Goal: Transaction & Acquisition: Purchase product/service

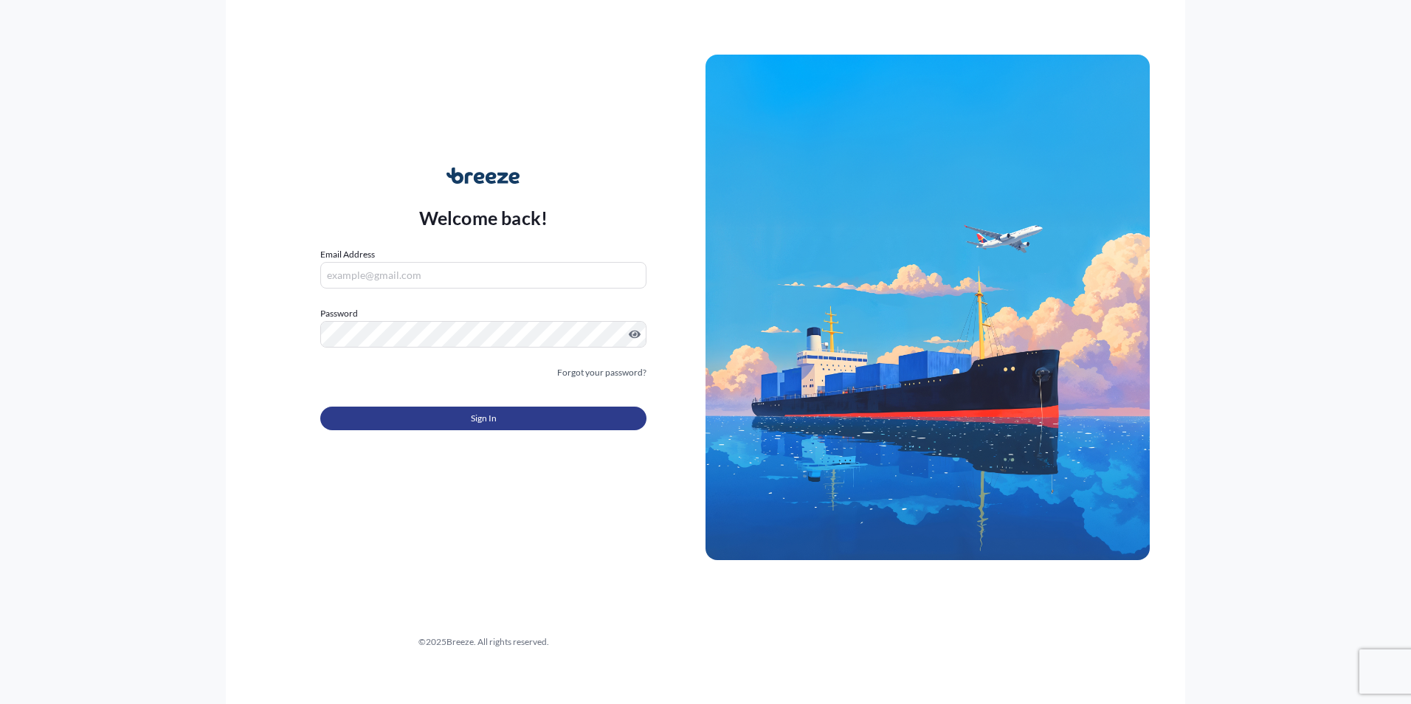
type input "[EMAIL_ADDRESS][DOMAIN_NAME]"
click at [506, 425] on button "Sign In" at bounding box center [483, 419] width 326 height 24
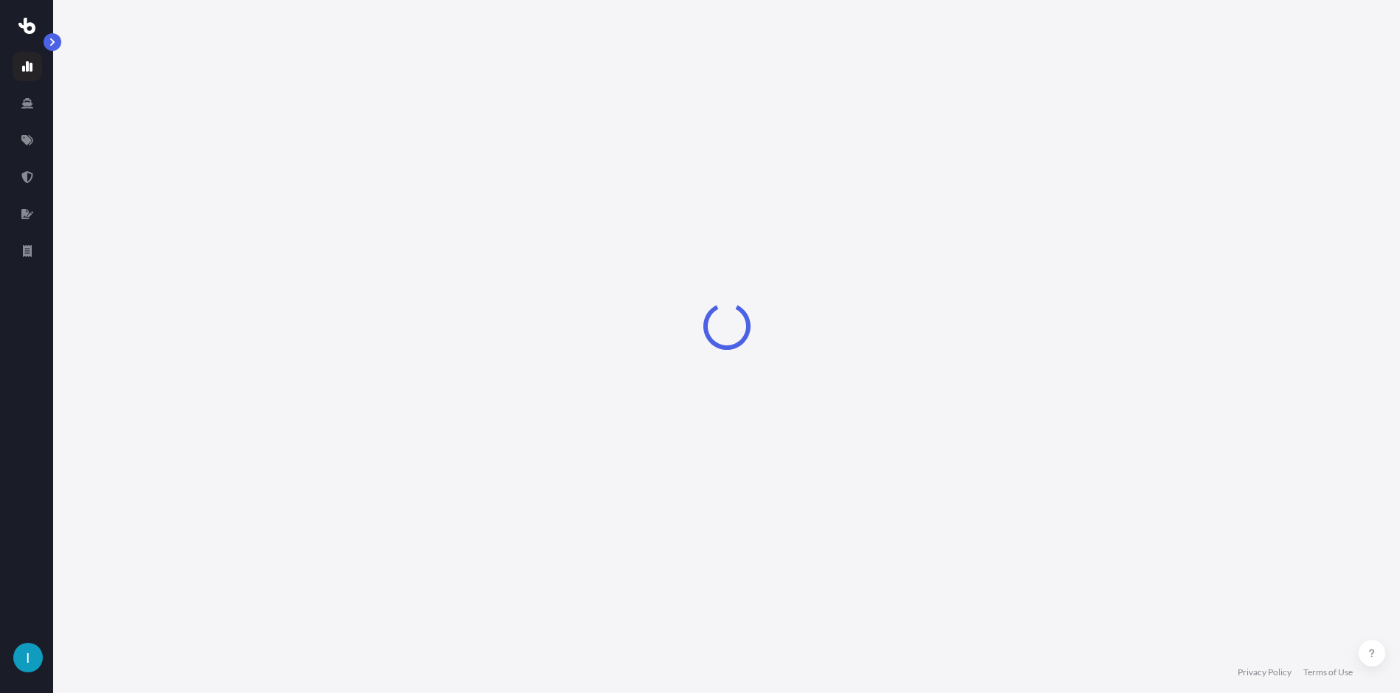
select select "2025"
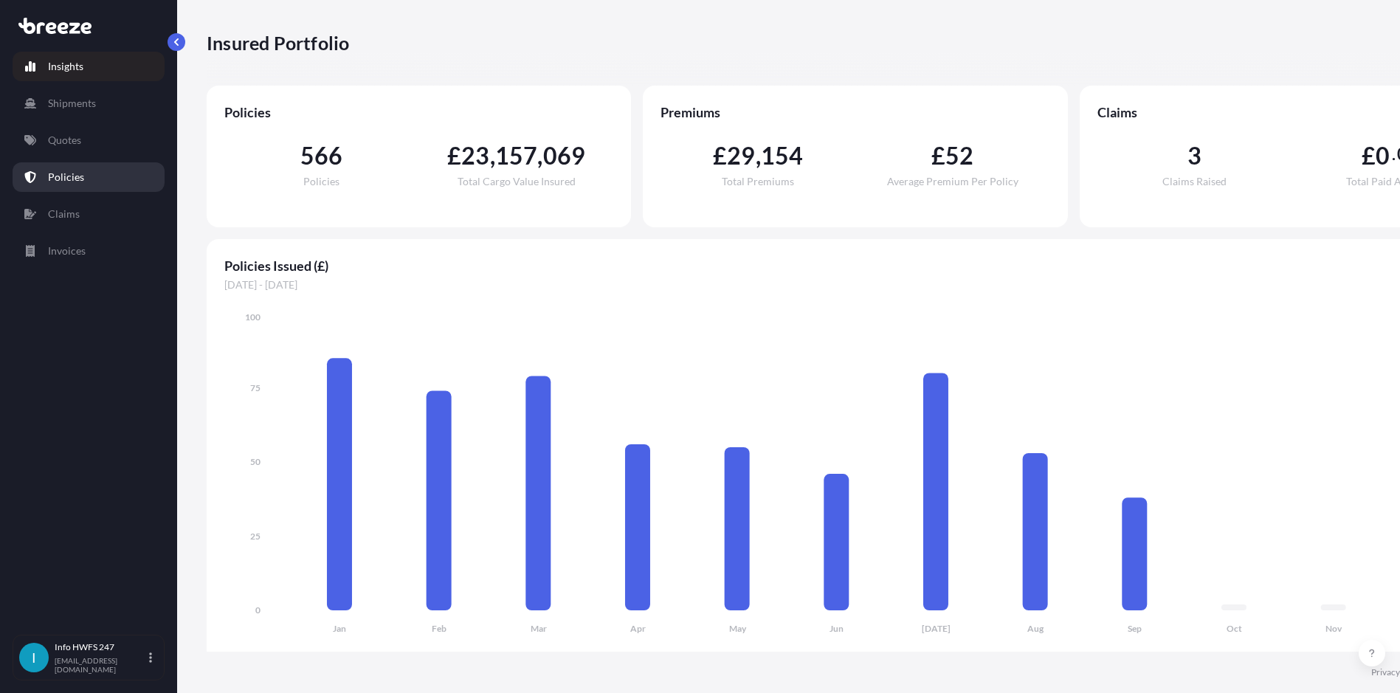
click at [100, 133] on link "Quotes" at bounding box center [89, 140] width 152 height 30
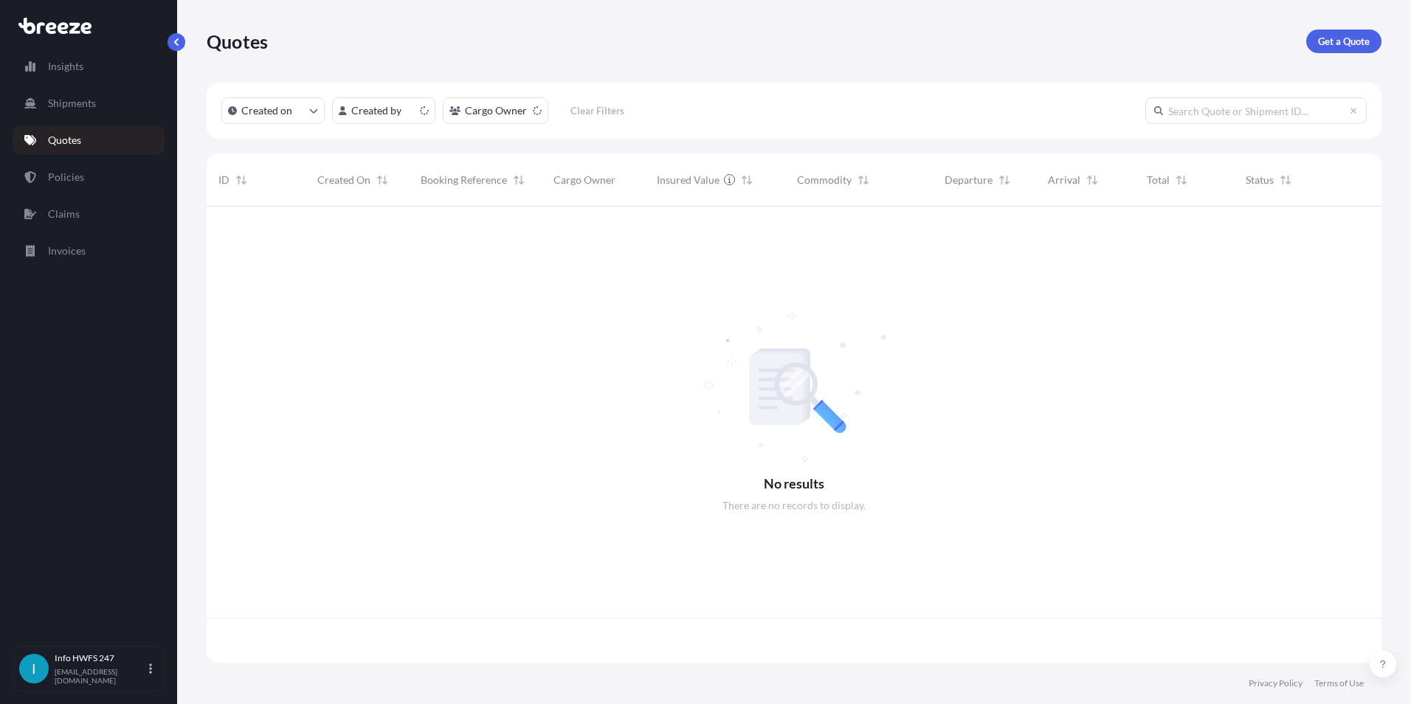
scroll to position [453, 1164]
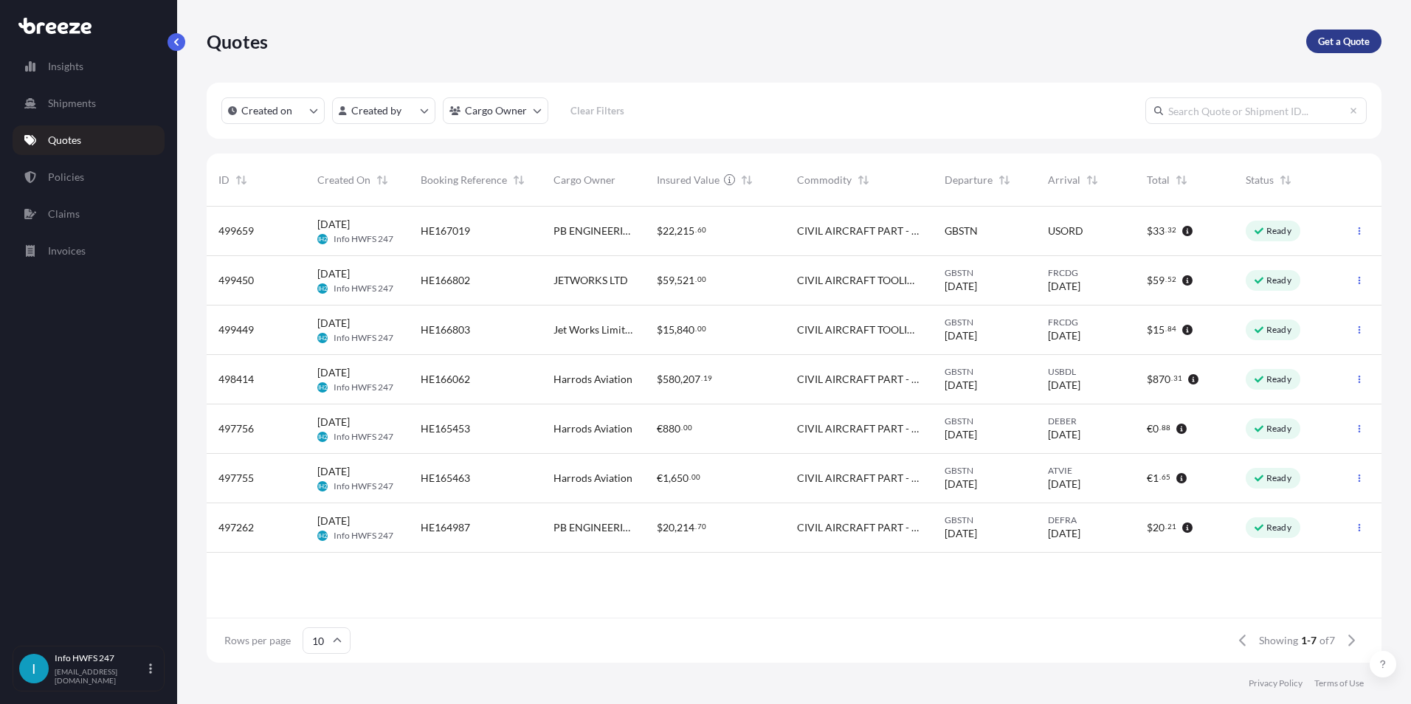
click at [1364, 36] on p "Get a Quote" at bounding box center [1344, 41] width 52 height 15
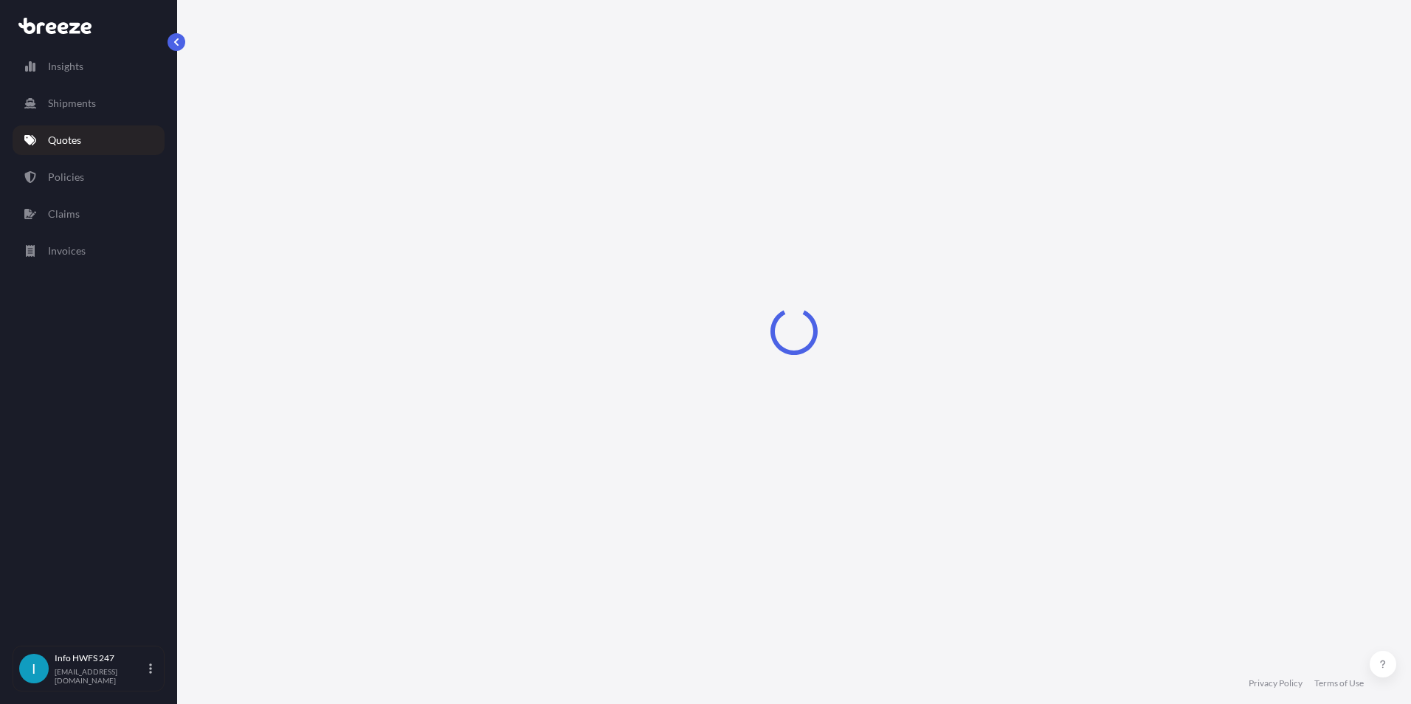
select select "Air"
select select "1"
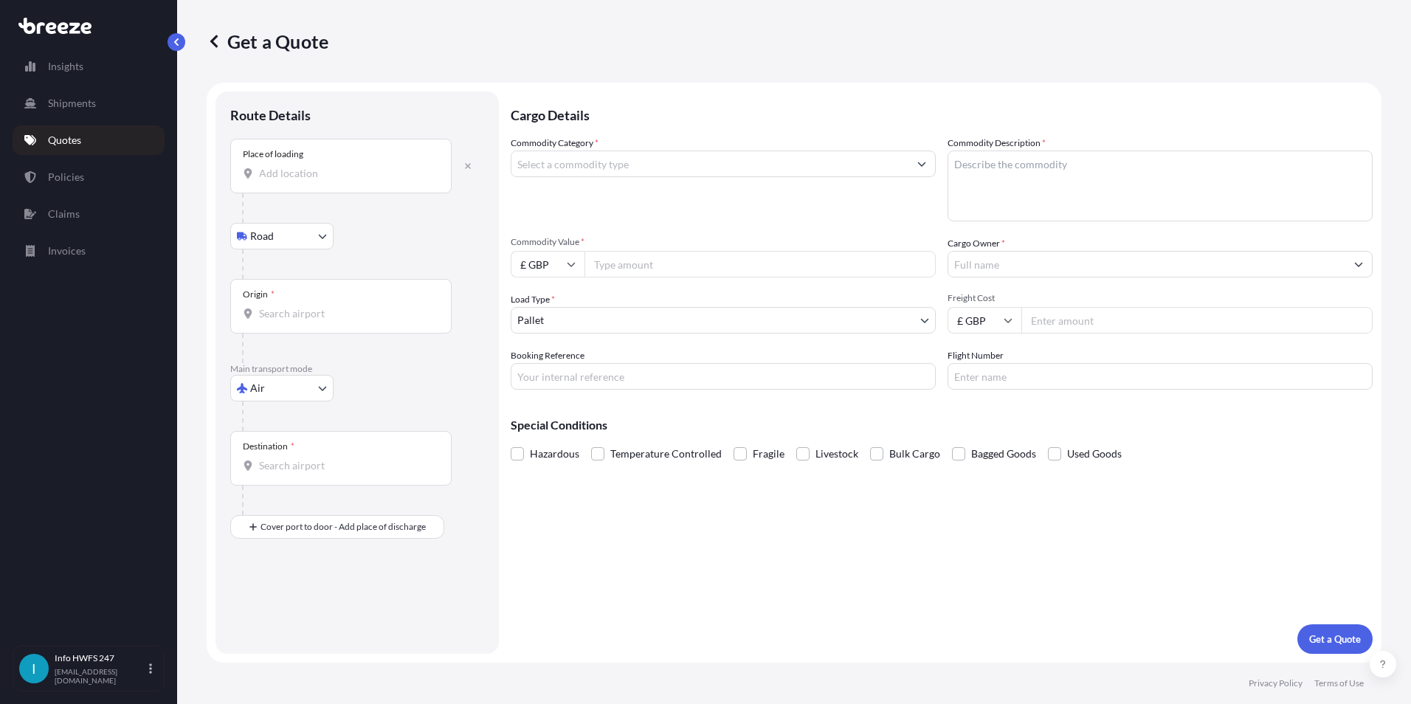
click at [348, 176] on input "Place of loading" at bounding box center [346, 173] width 174 height 15
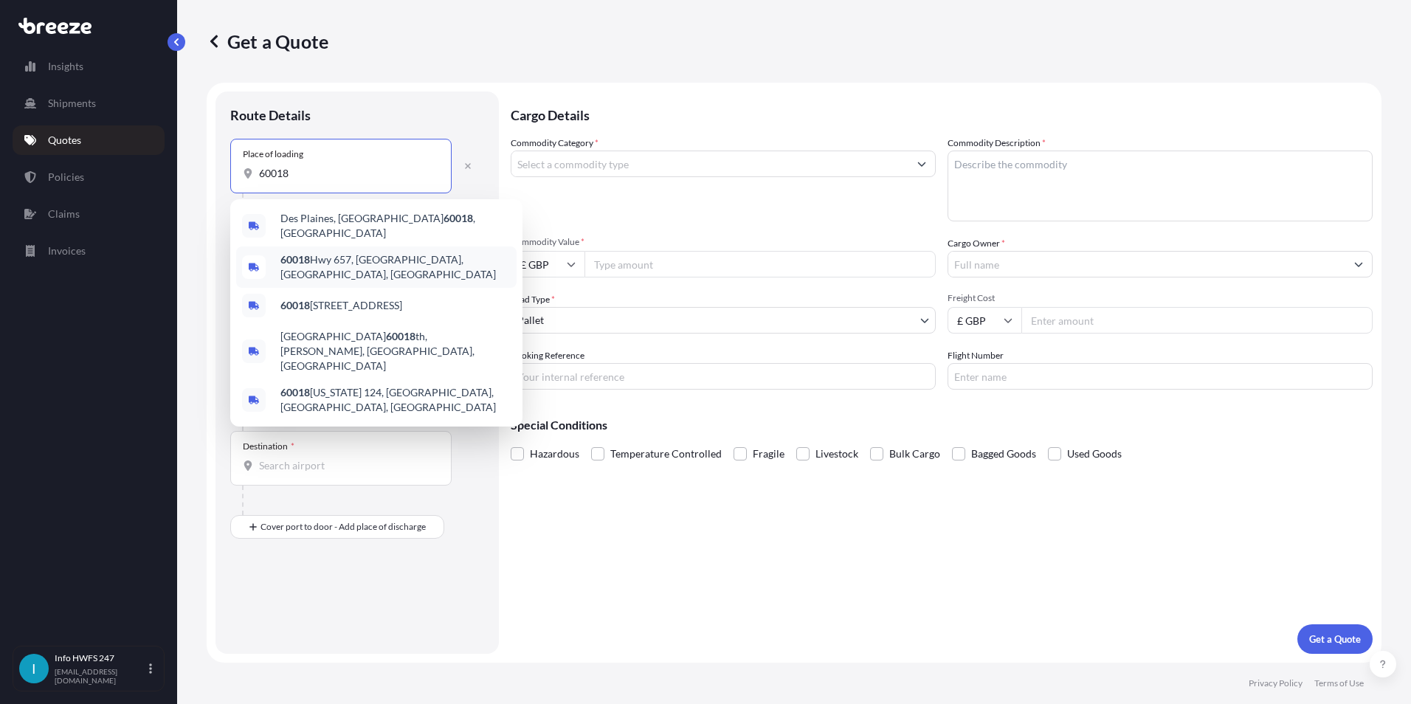
click at [300, 231] on div "Des Plaines, IL 60018 , [GEOGRAPHIC_DATA]" at bounding box center [376, 225] width 280 height 41
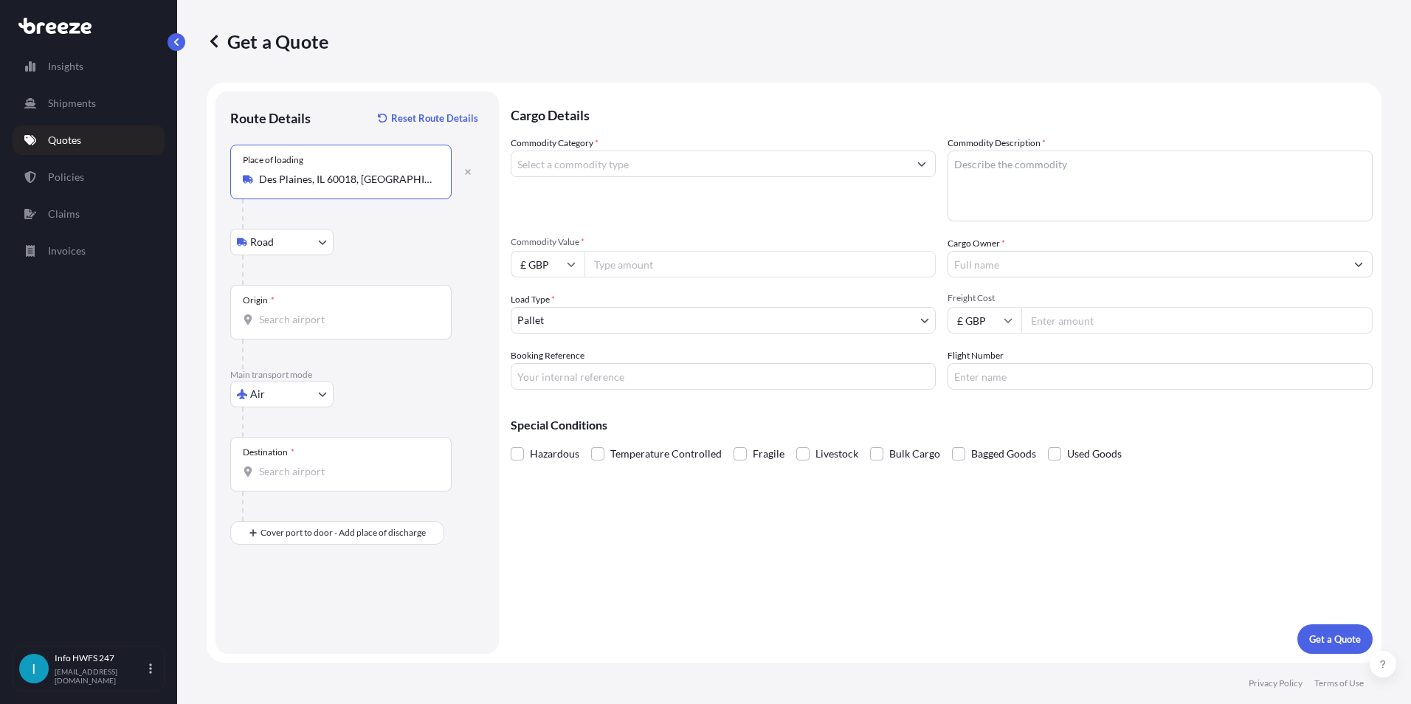
type input "Des Plaines, IL 60018, [GEOGRAPHIC_DATA]"
click at [275, 314] on input "Origin *" at bounding box center [346, 319] width 174 height 15
drag, startPoint x: 245, startPoint y: 308, endPoint x: 210, endPoint y: 300, distance: 36.2
click at [210, 300] on form "Route Details Reset Route Details Place of loading [GEOGRAPHIC_DATA] Road Road …" at bounding box center [794, 373] width 1175 height 580
drag, startPoint x: 210, startPoint y: 300, endPoint x: 249, endPoint y: 315, distance: 41.8
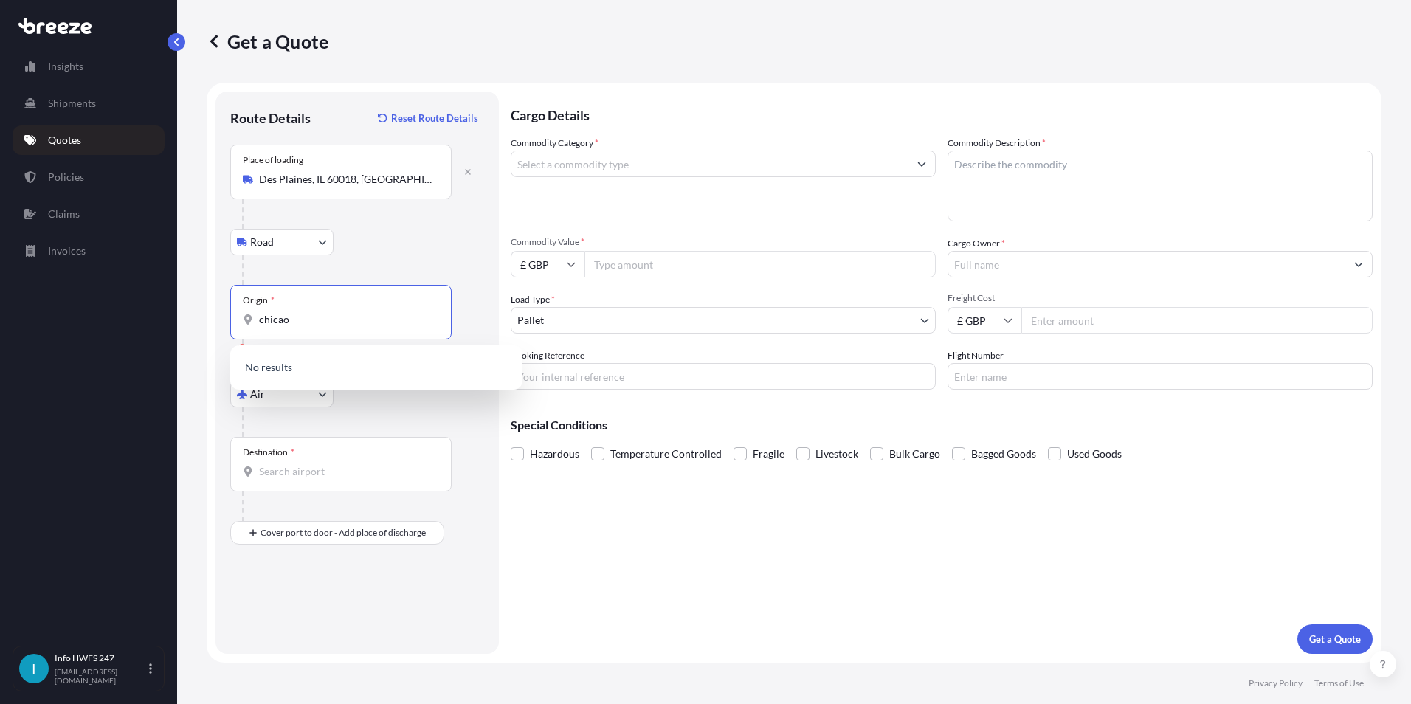
click at [251, 315] on div "chicao" at bounding box center [341, 319] width 196 height 15
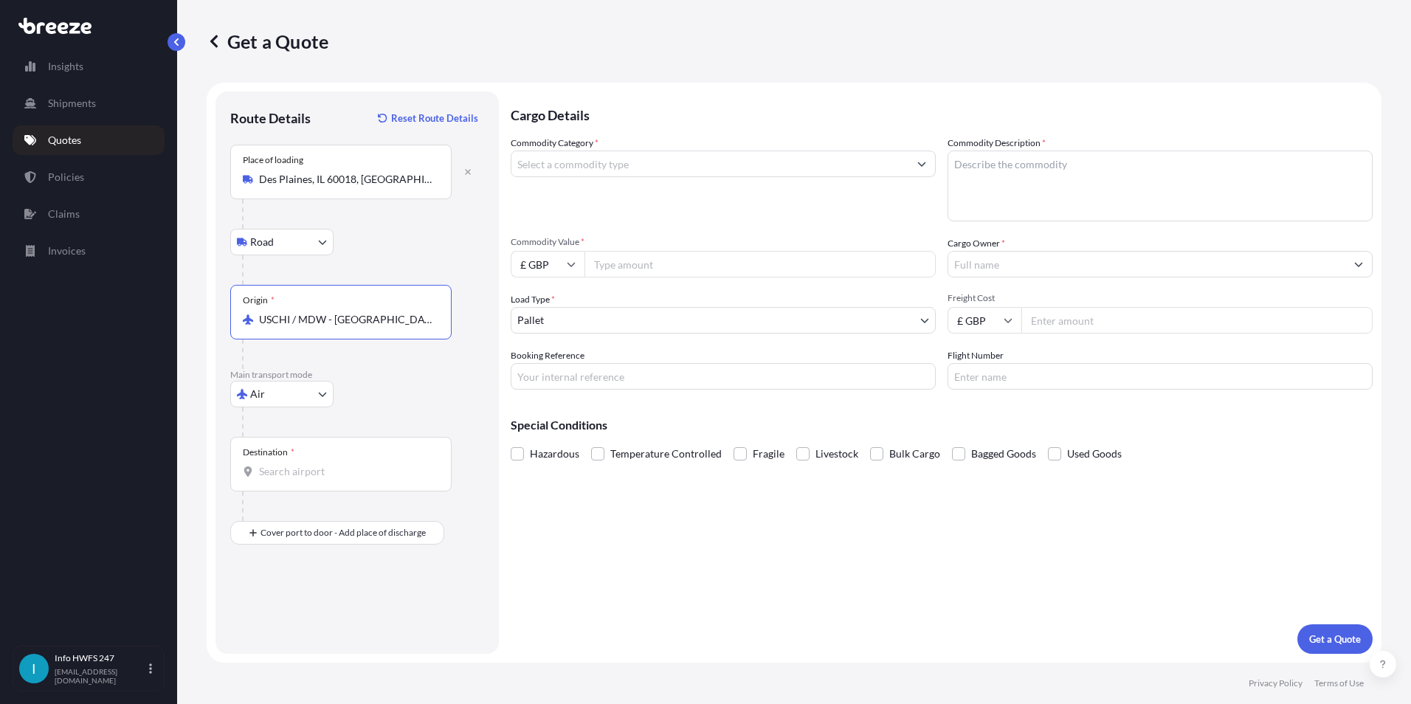
drag, startPoint x: 417, startPoint y: 320, endPoint x: 261, endPoint y: 317, distance: 155.7
click at [261, 317] on input "USCHI / MDW - [GEOGRAPHIC_DATA], [GEOGRAPHIC_DATA]" at bounding box center [346, 319] width 174 height 15
type input "ates"
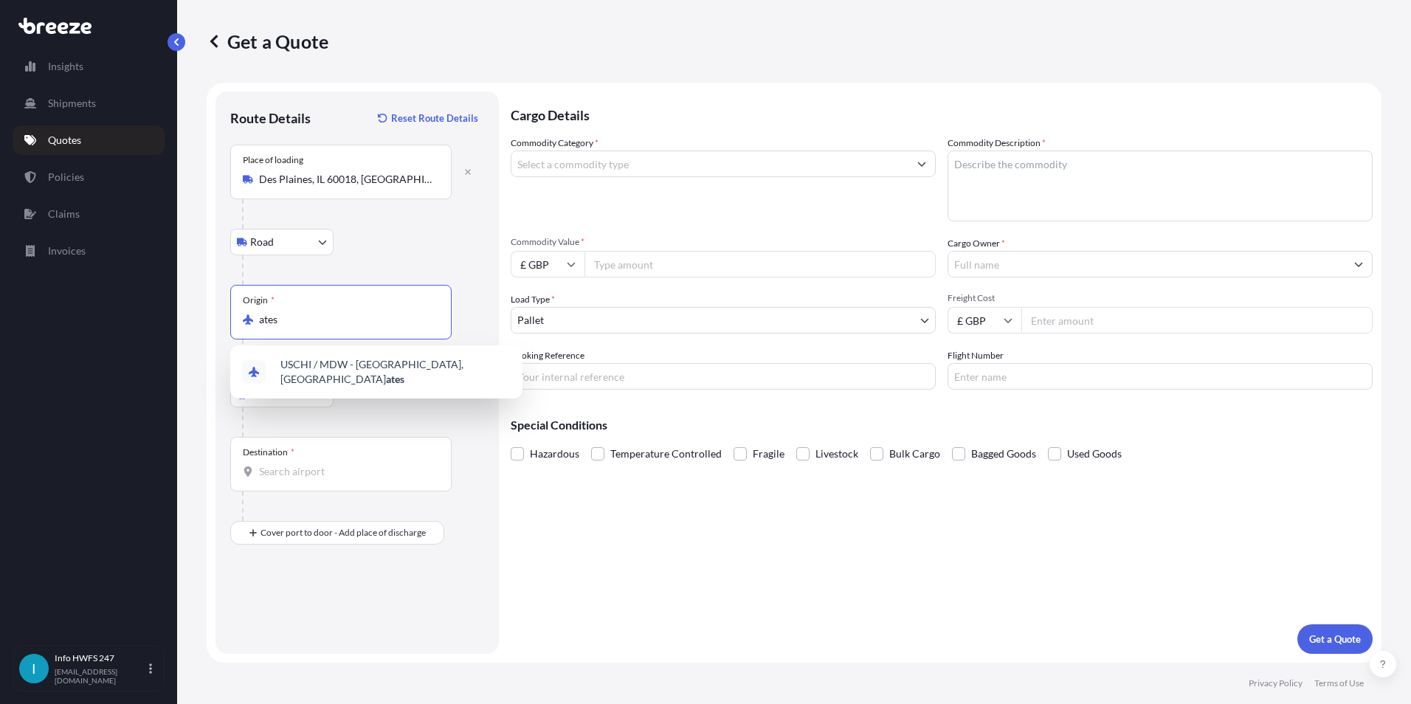
drag, startPoint x: 342, startPoint y: 319, endPoint x: 252, endPoint y: 323, distance: 89.4
click at [253, 323] on div "ates" at bounding box center [341, 319] width 196 height 15
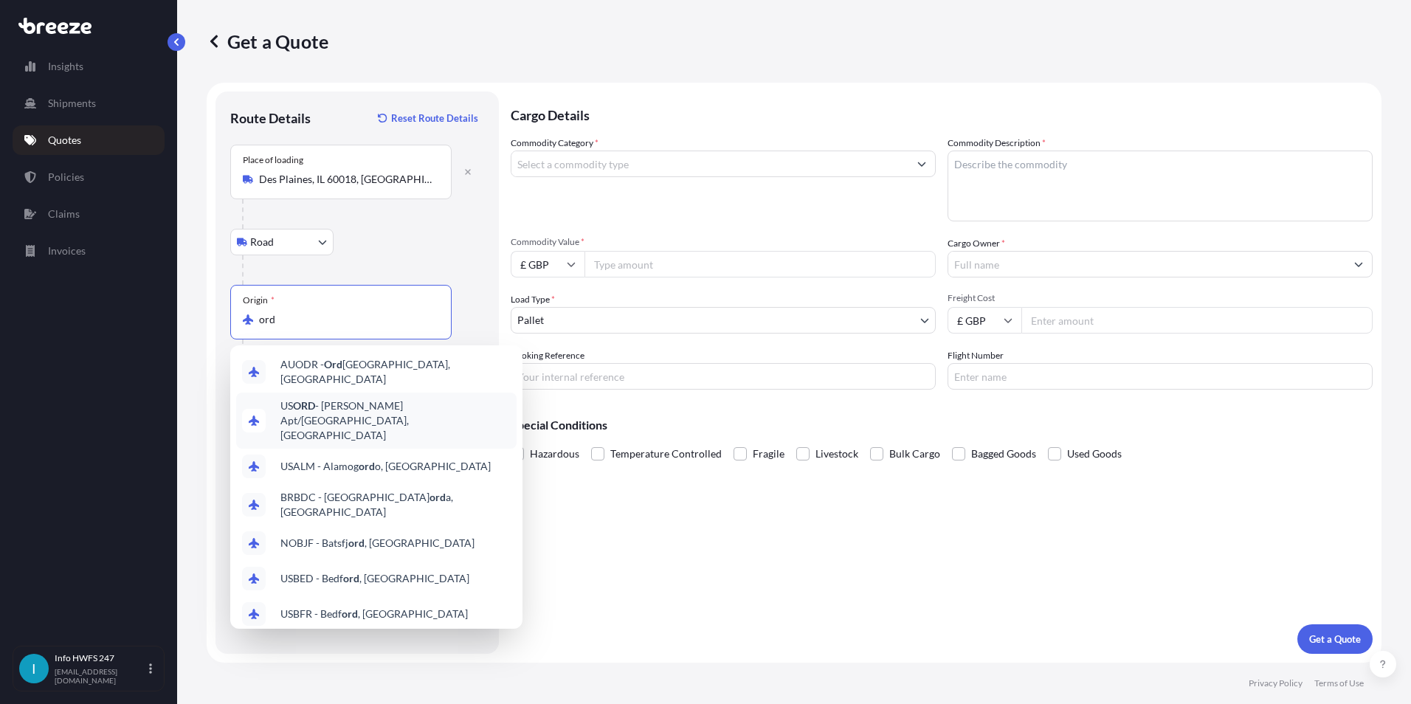
click at [393, 406] on span "US [PERSON_NAME] Apt/[GEOGRAPHIC_DATA], [GEOGRAPHIC_DATA]" at bounding box center [395, 420] width 230 height 44
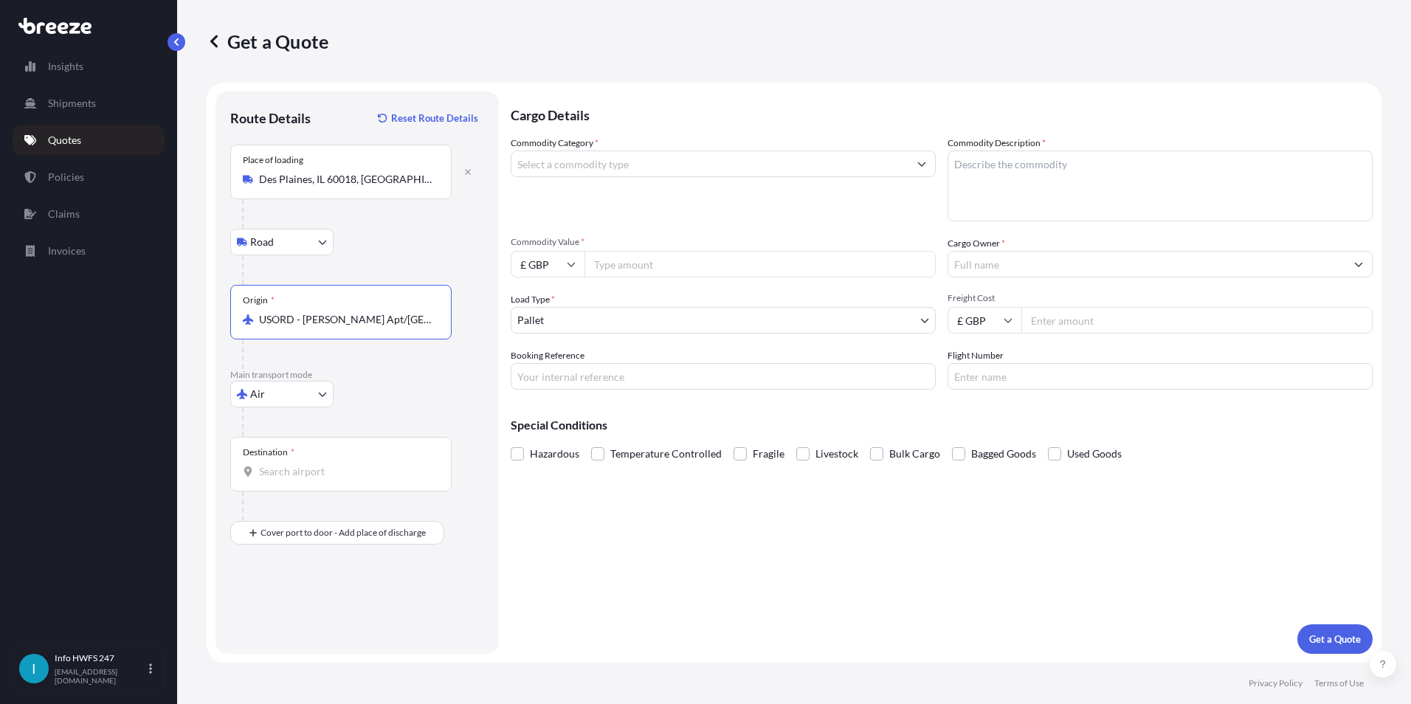
type input "USORD - [PERSON_NAME] Apt/[GEOGRAPHIC_DATA], [GEOGRAPHIC_DATA]"
click at [315, 468] on input "Destination *" at bounding box center [346, 471] width 174 height 15
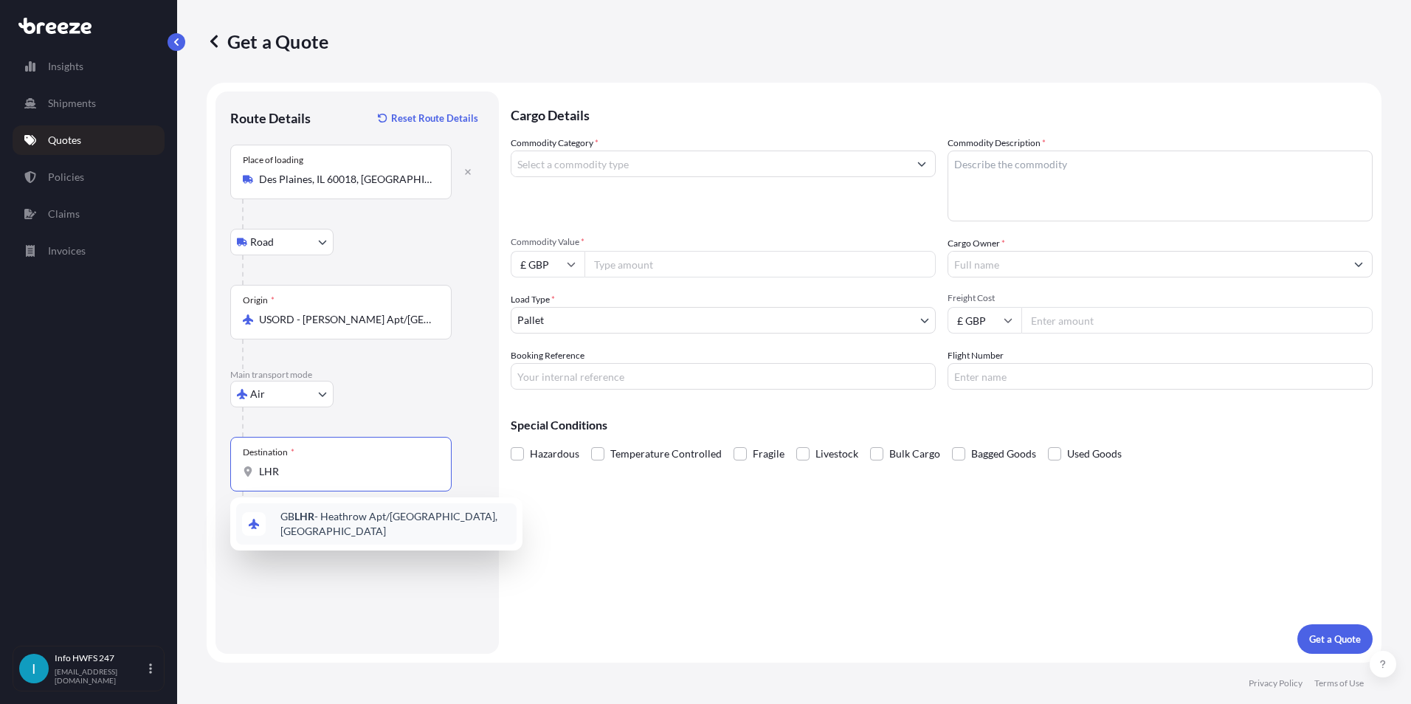
click at [331, 519] on span "GB LHR - Heathrow Apt/[GEOGRAPHIC_DATA], [GEOGRAPHIC_DATA]" at bounding box center [395, 524] width 230 height 30
type input "GBLHR - Heathrow Apt/[GEOGRAPHIC_DATA], [GEOGRAPHIC_DATA]"
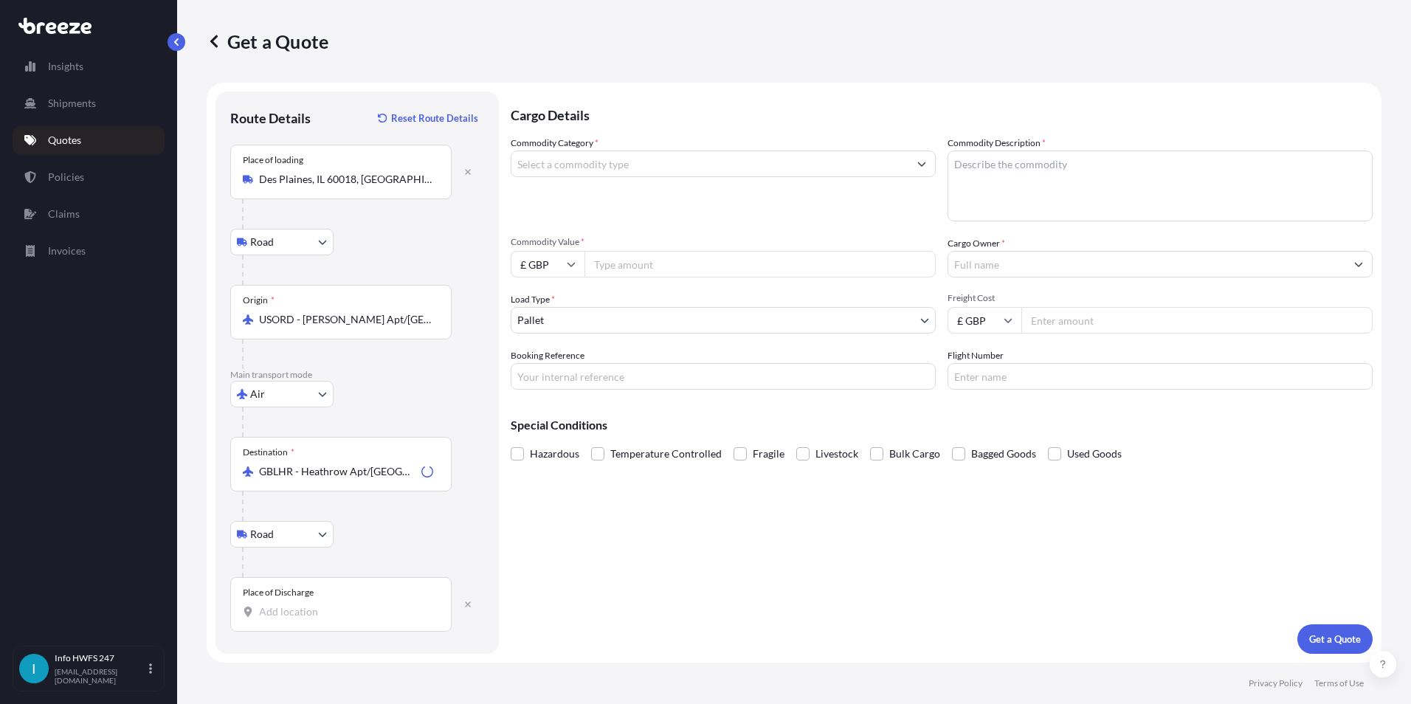
click at [305, 542] on body "10 options available. 0 options available. 10 options available. 0 options avai…" at bounding box center [705, 352] width 1411 height 704
click at [329, 607] on input "Place of Discharge" at bounding box center [346, 611] width 174 height 15
click at [319, 605] on input "RH10" at bounding box center [346, 611] width 174 height 15
click at [338, 604] on input "RH10 2RA" at bounding box center [346, 611] width 174 height 15
click at [311, 620] on div "Place of Discharge R" at bounding box center [340, 604] width 221 height 55
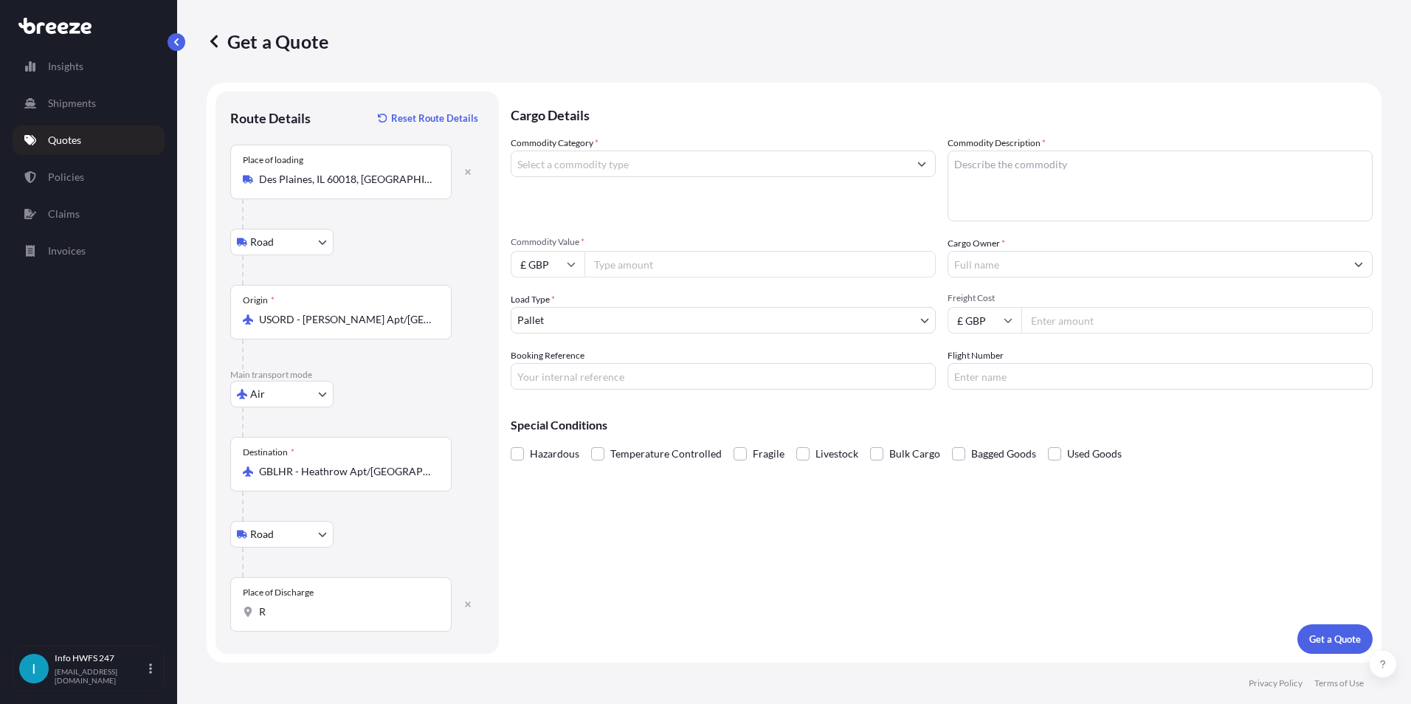
click at [311, 619] on input "R" at bounding box center [346, 611] width 174 height 15
click at [314, 649] on div "[PERSON_NAME] RH10 9RA , [GEOGRAPHIC_DATA]" at bounding box center [376, 663] width 280 height 41
type input "[PERSON_NAME] RH10 9RA, [GEOGRAPHIC_DATA]"
click at [595, 156] on input "Commodity Category *" at bounding box center [709, 164] width 397 height 27
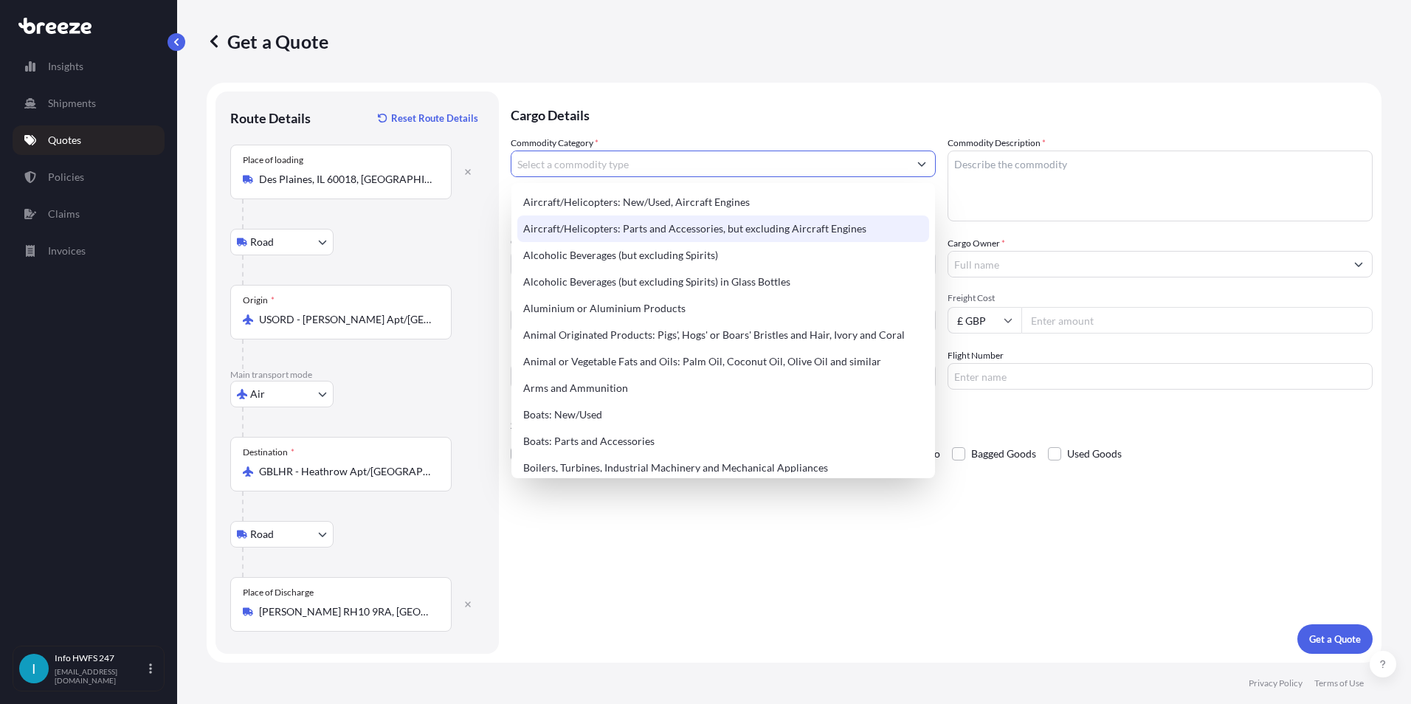
click at [604, 232] on div "Aircraft/Helicopters: Parts and Accessories, but excluding Aircraft Engines" at bounding box center [723, 228] width 412 height 27
type input "Aircraft/Helicopters: Parts and Accessories, but excluding Aircraft Engines"
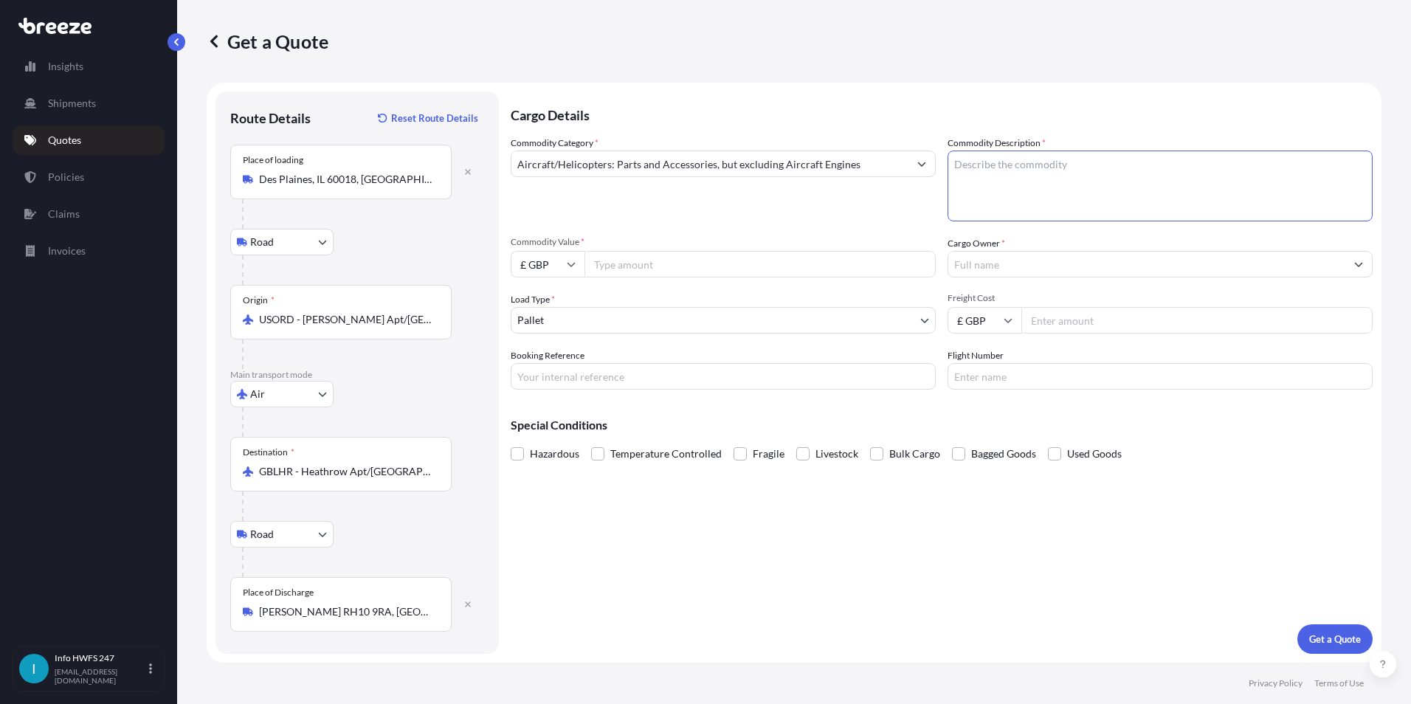
click at [1090, 162] on textarea "Commodity Description *" at bounding box center [1159, 186] width 425 height 71
click at [1093, 175] on textarea "CIIVL AIRCRAFT" at bounding box center [1159, 186] width 425 height 71
type textarea "CIIVL AIRCRAFT PARTS- EMERGENCY POWER SUPPLY UNIT"
click at [554, 267] on input "£ GBP" at bounding box center [548, 264] width 74 height 27
click at [595, 237] on span "Commodity Value *" at bounding box center [723, 242] width 425 height 12
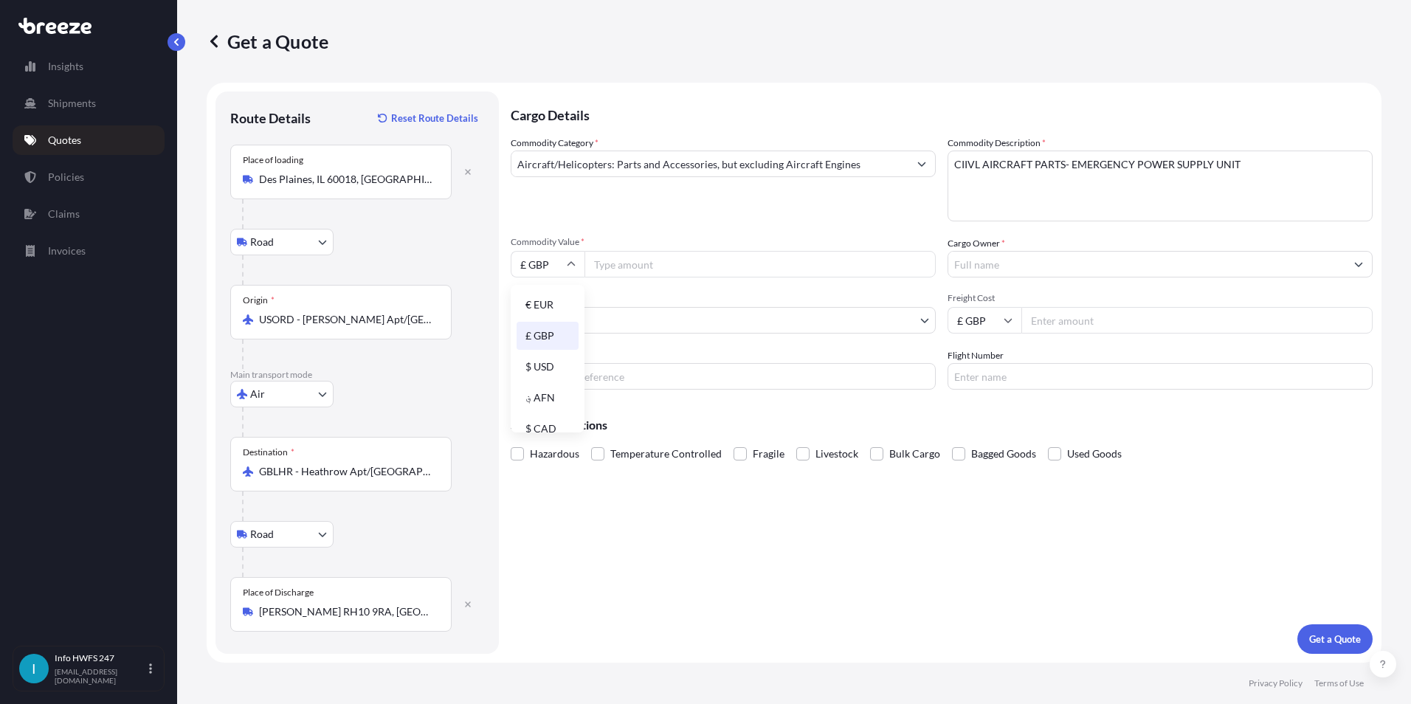
click at [595, 251] on input "Commodity Value *" at bounding box center [759, 264] width 351 height 27
click at [561, 254] on input "£ GBP" at bounding box center [548, 264] width 74 height 27
click at [545, 363] on div "$ USD" at bounding box center [547, 367] width 62 height 28
type input "$ USD"
click at [618, 270] on input "Commodity Value *" at bounding box center [759, 264] width 351 height 27
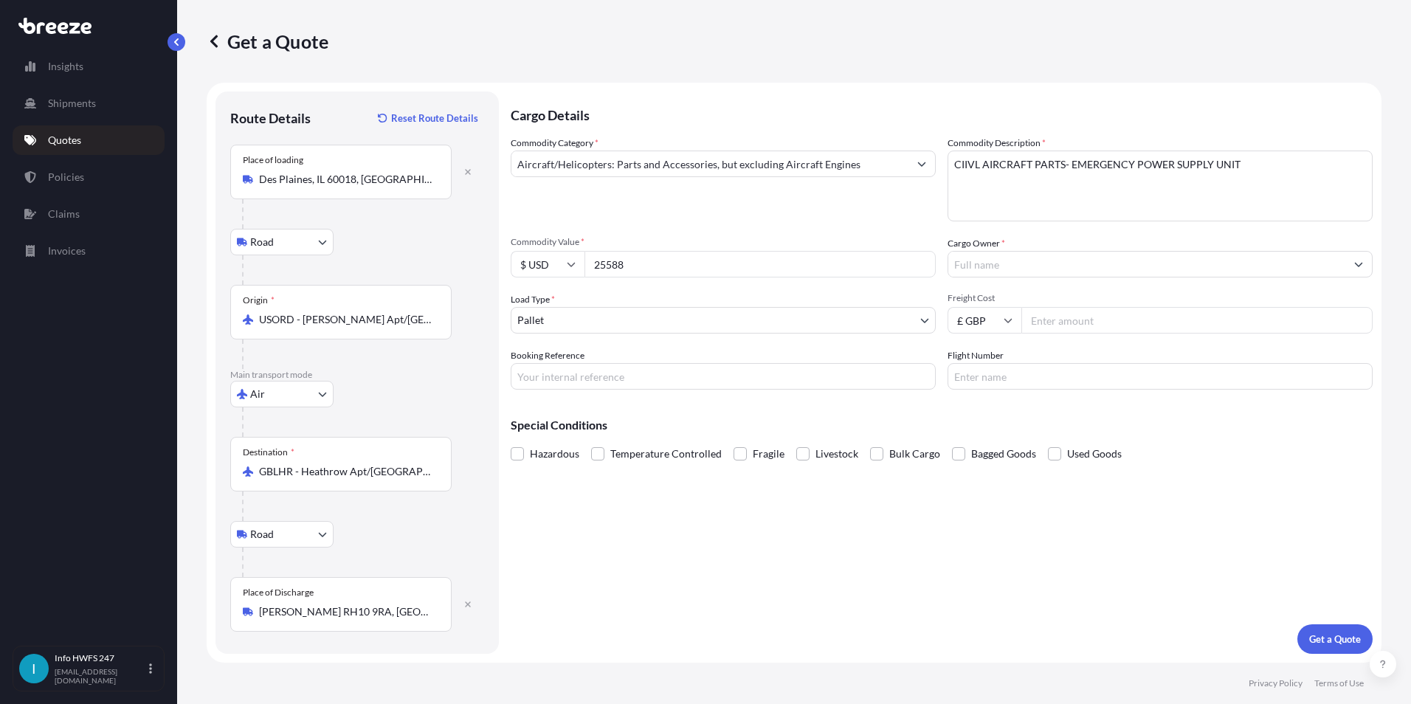
type input "25588"
click at [981, 274] on input "Cargo Owner *" at bounding box center [1146, 264] width 397 height 27
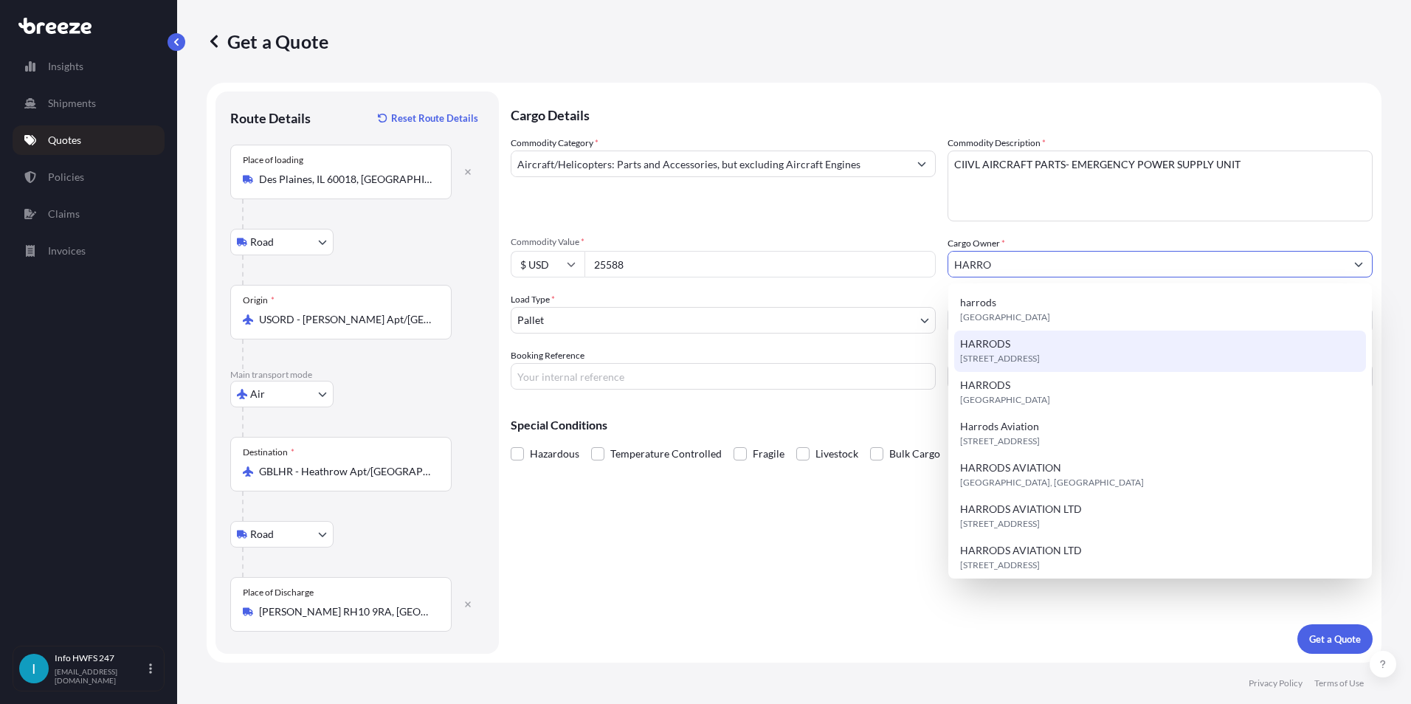
click at [1015, 349] on div "[STREET_ADDRESS]" at bounding box center [1160, 351] width 412 height 41
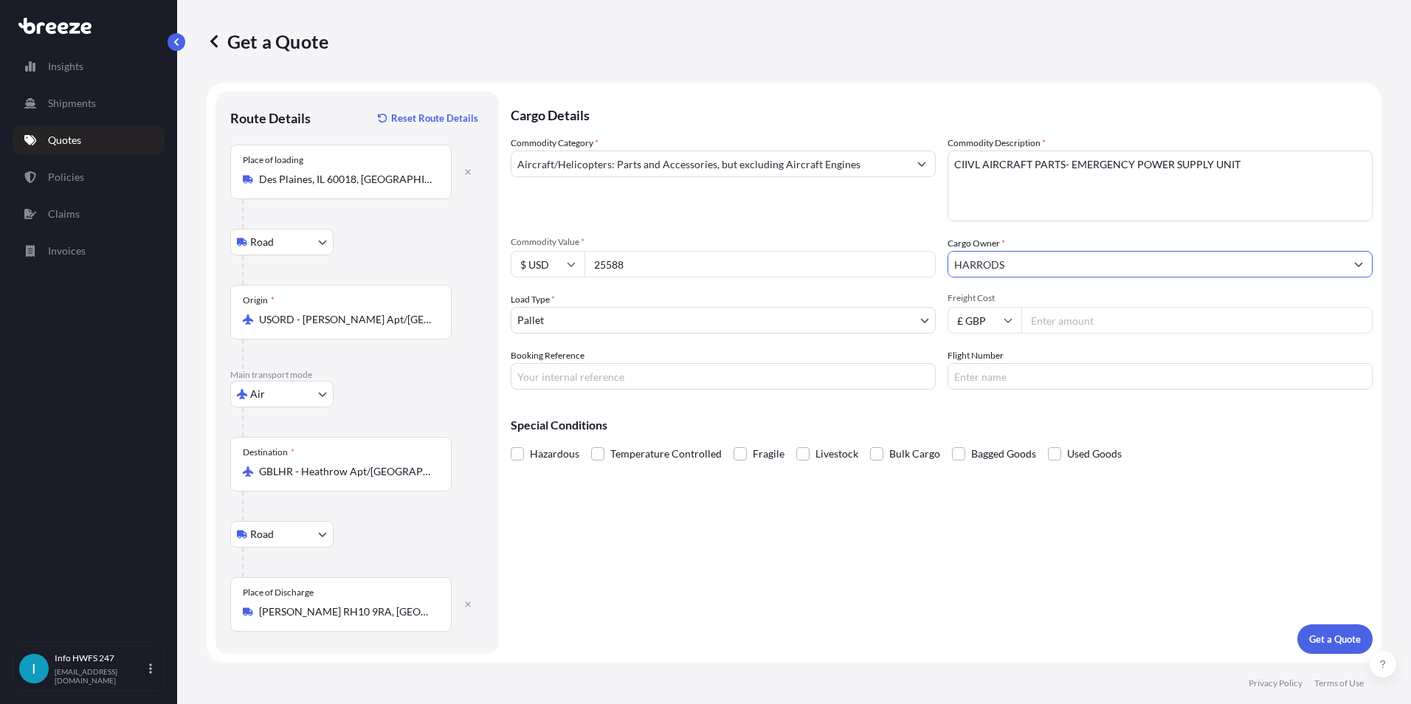
type input "HARRODS"
click at [562, 376] on input "Booking Reference" at bounding box center [723, 376] width 425 height 27
type input "HI167116"
click at [1068, 395] on div "Cargo Details Commodity Category * Aircraft/Helicopters: Parts and Accessories,…" at bounding box center [942, 372] width 862 height 562
click at [1068, 380] on input "Flight Number" at bounding box center [1159, 376] width 425 height 27
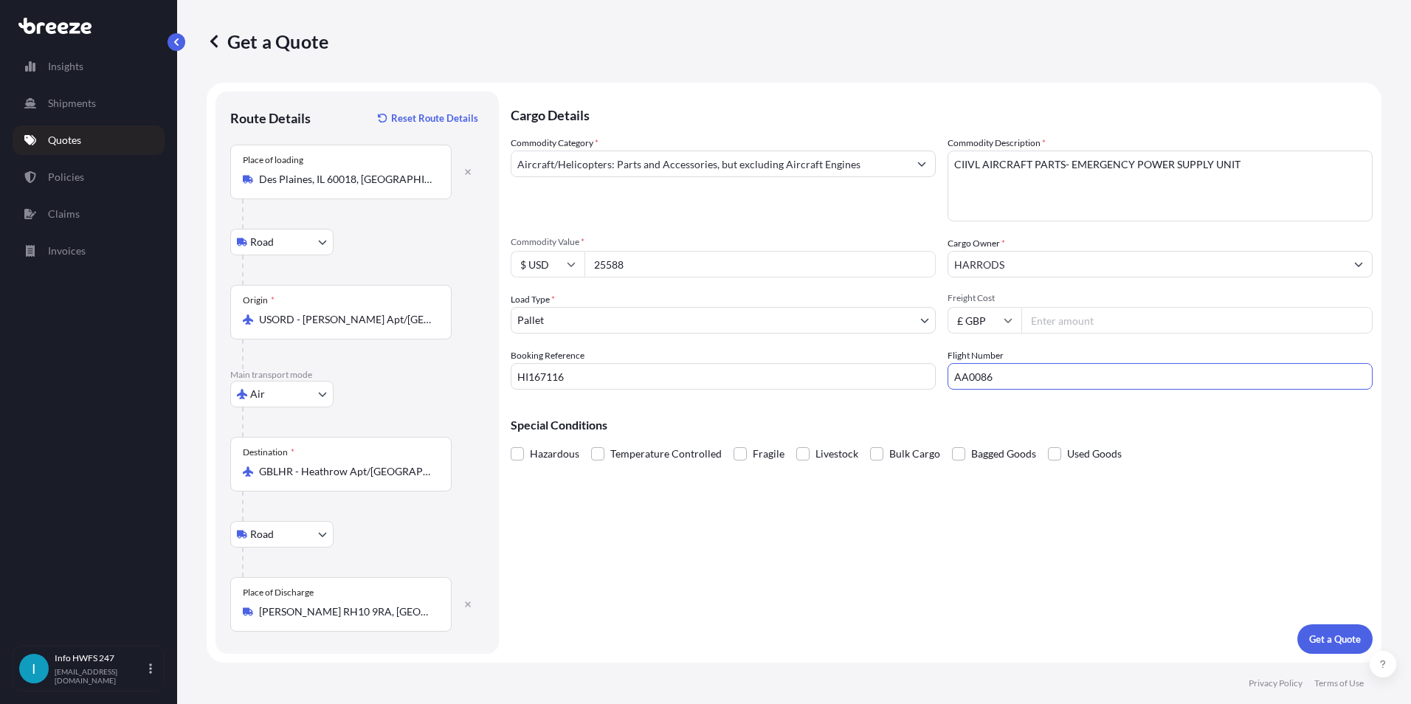
type input "AA0086"
click at [1335, 634] on p "Get a Quote" at bounding box center [1335, 639] width 52 height 15
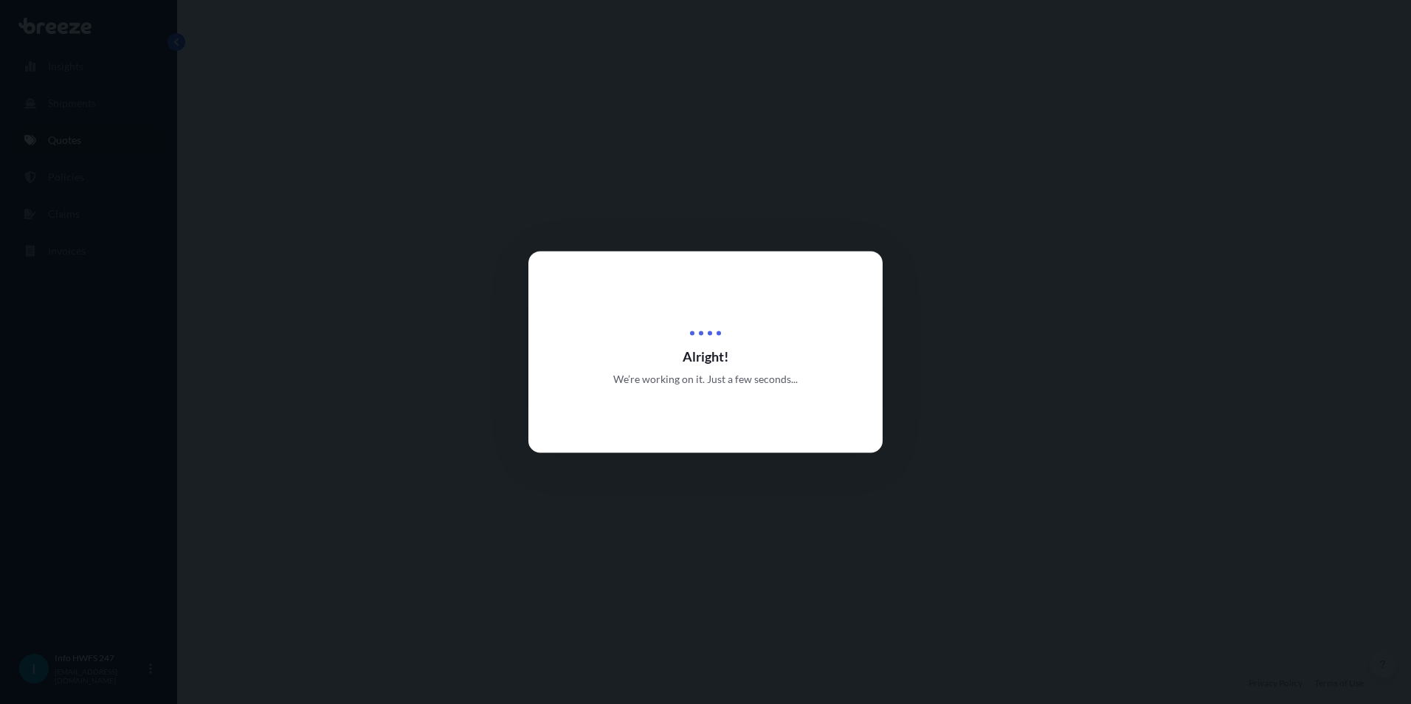
scroll to position [590, 0]
select select "Road"
select select "Air"
select select "Road"
select select "1"
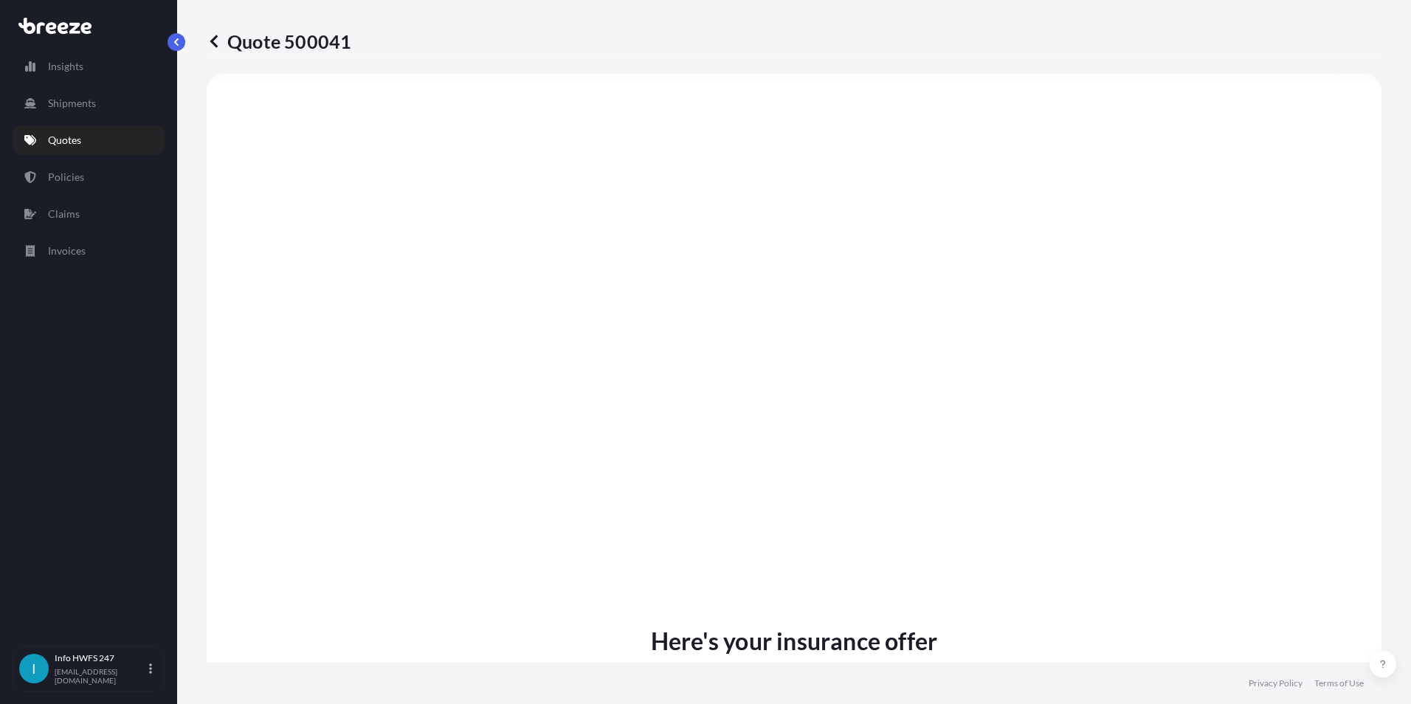
scroll to position [1917, 0]
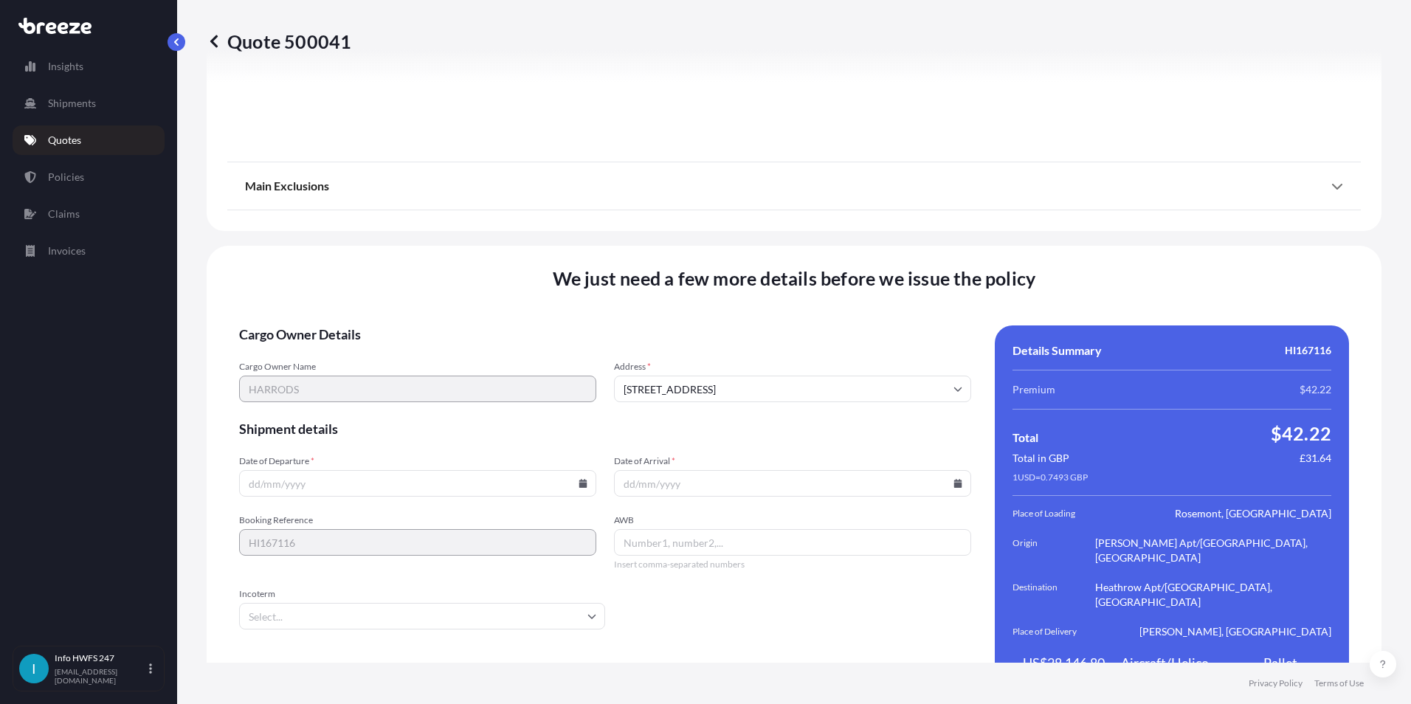
click at [325, 470] on input "Date of Departure *" at bounding box center [417, 483] width 357 height 27
click at [579, 479] on icon at bounding box center [582, 483] width 9 height 9
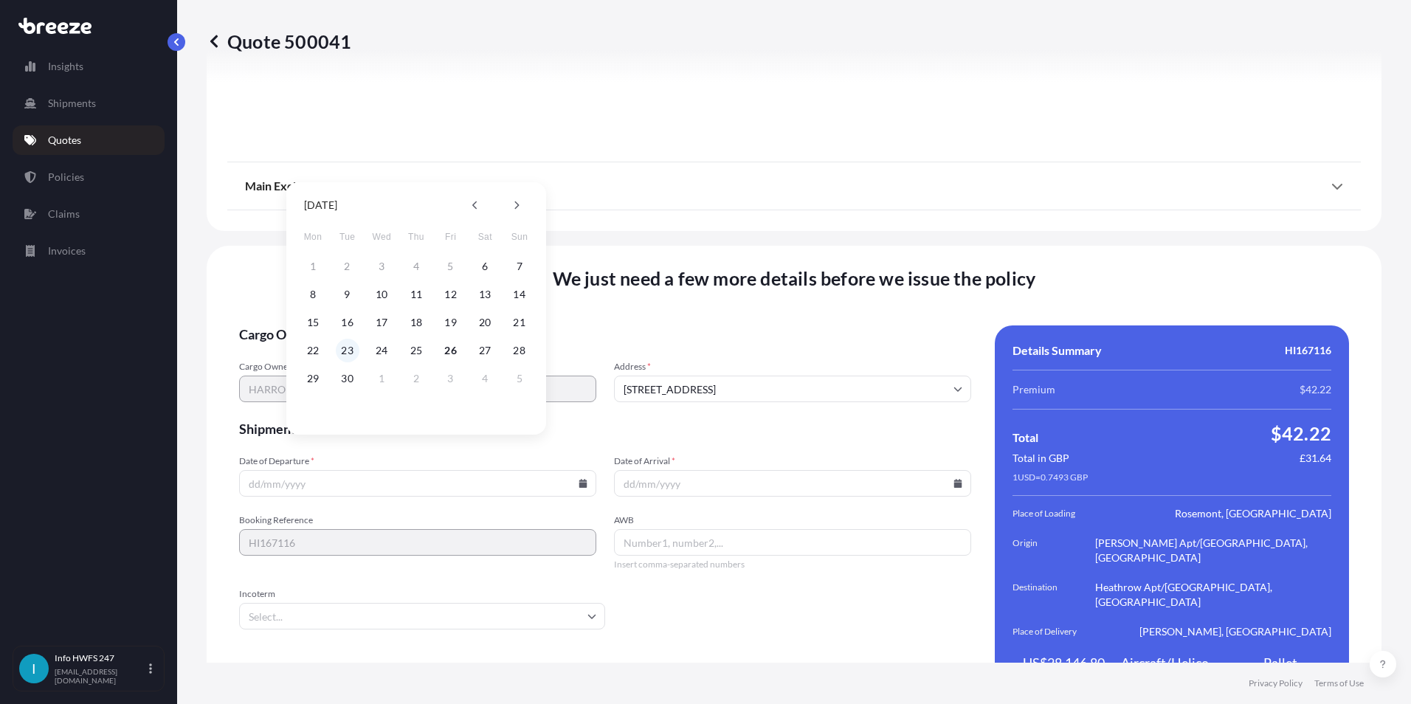
click at [353, 353] on button "23" at bounding box center [348, 351] width 24 height 24
type input "[DATE]"
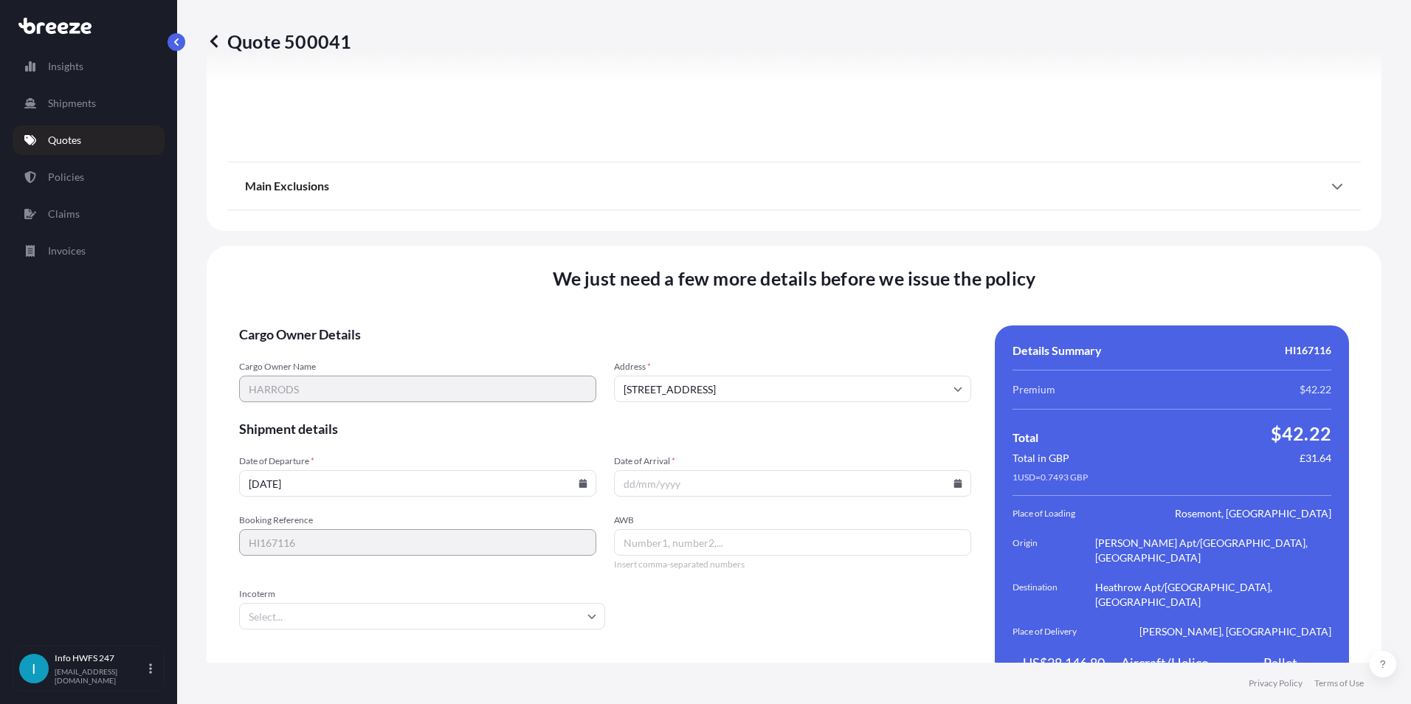
click at [956, 470] on input "Date of Arrival *" at bounding box center [792, 483] width 357 height 27
click at [955, 470] on input "Date of Arrival *" at bounding box center [792, 483] width 357 height 27
click at [954, 479] on icon at bounding box center [958, 483] width 8 height 9
click at [757, 351] on button "24" at bounding box center [753, 351] width 24 height 24
type input "[DATE]"
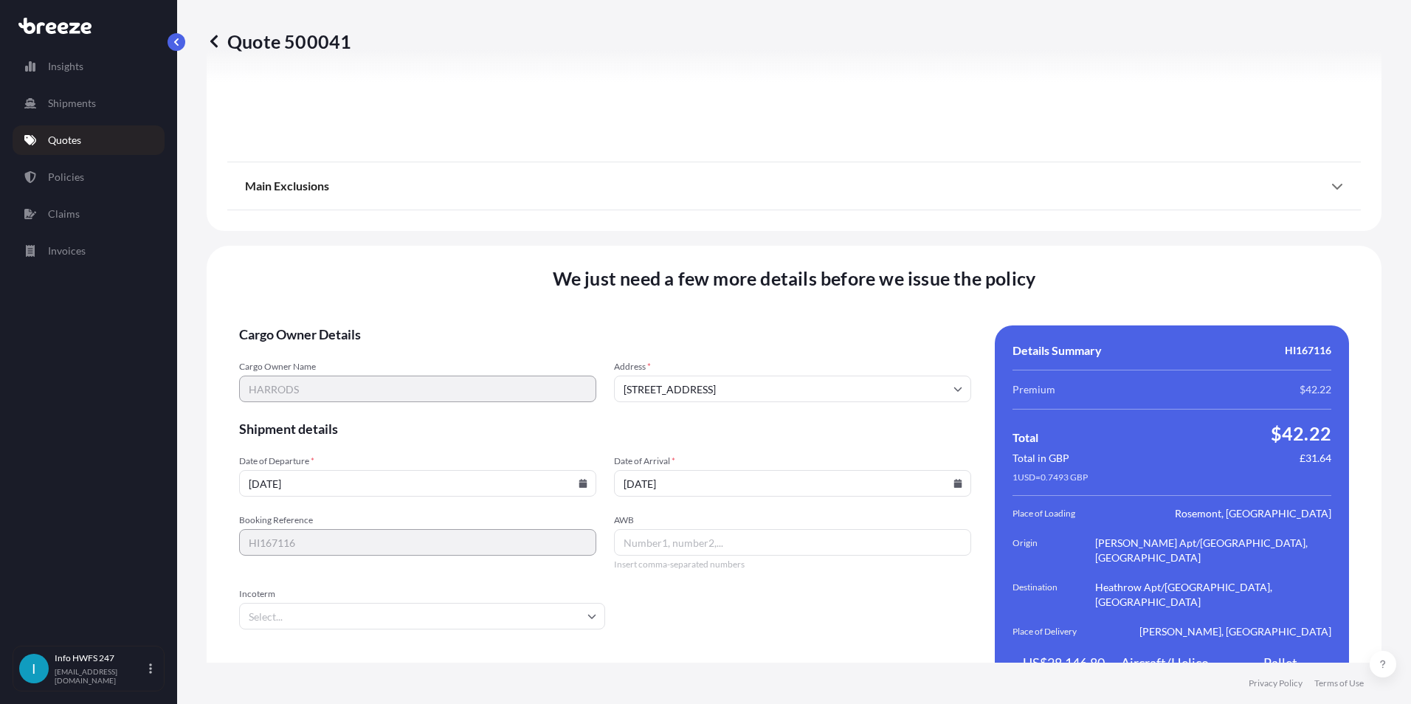
click at [581, 479] on icon at bounding box center [583, 483] width 8 height 9
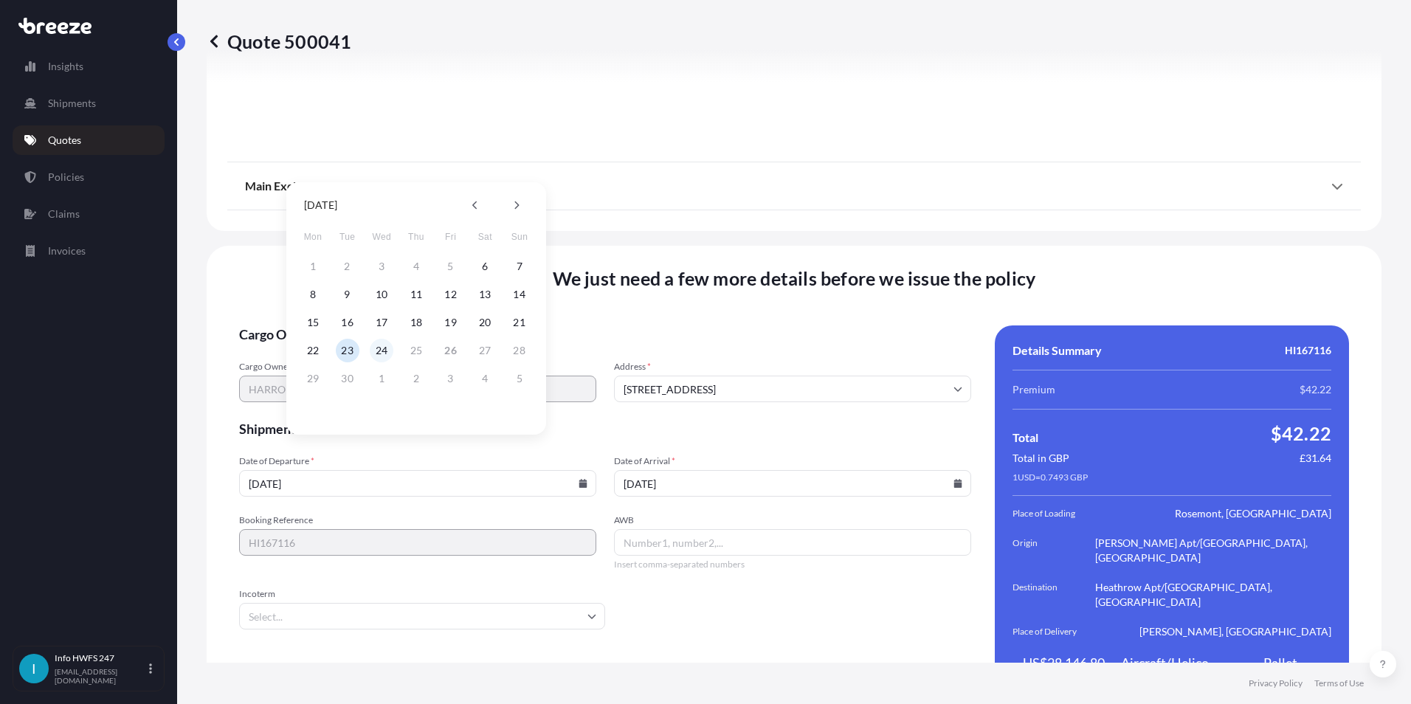
click at [389, 350] on button "24" at bounding box center [382, 351] width 24 height 24
type input "[DATE]"
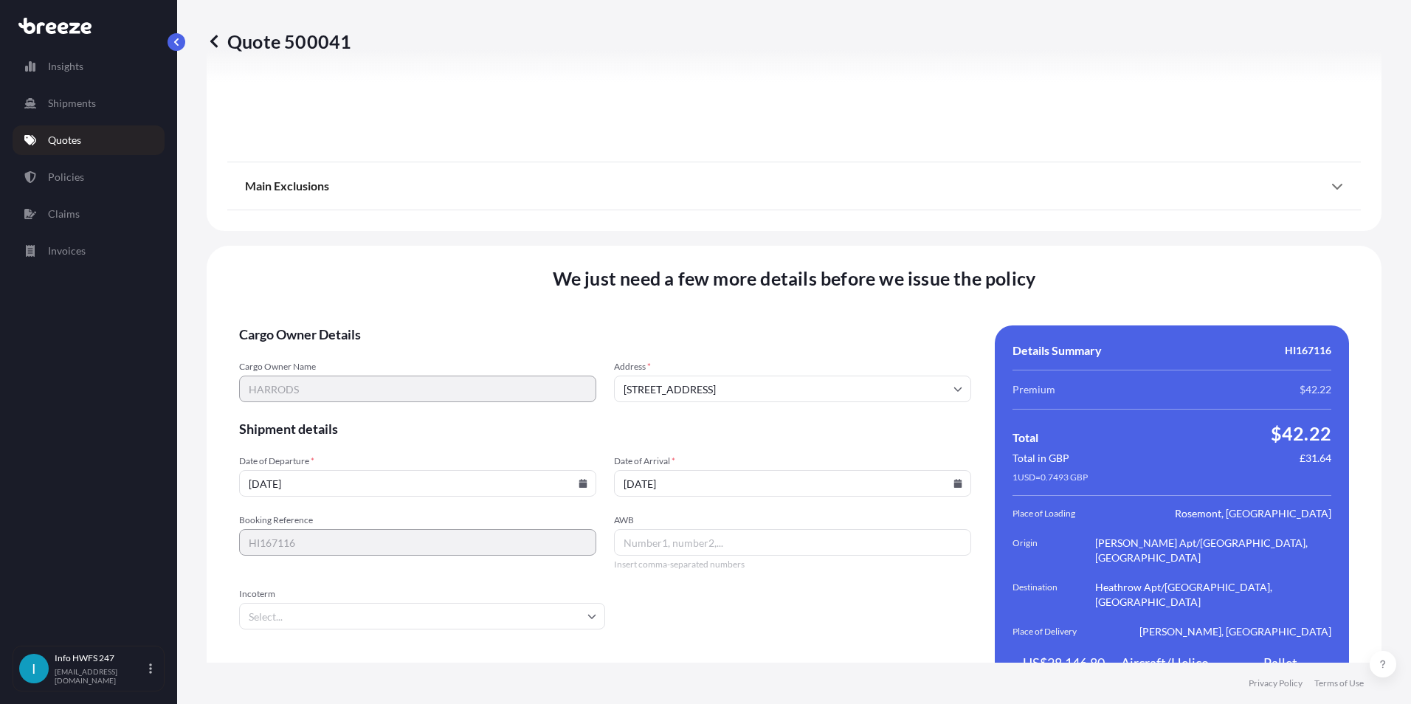
click at [954, 479] on icon at bounding box center [958, 483] width 8 height 9
click at [793, 355] on button "25" at bounding box center [787, 351] width 24 height 24
type input "[DATE]"
click at [307, 603] on input "Incoterm" at bounding box center [422, 616] width 366 height 27
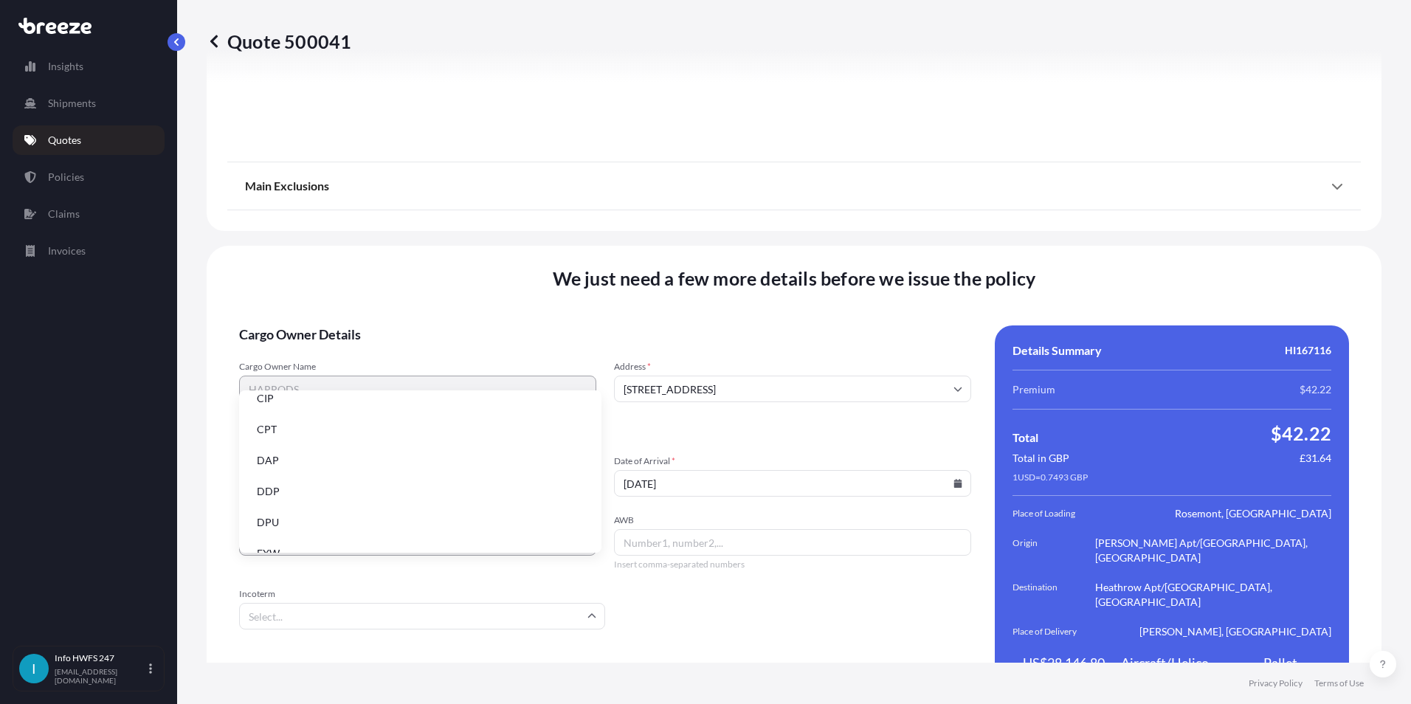
scroll to position [187, 0]
click at [286, 439] on li "EXW" at bounding box center [420, 440] width 350 height 28
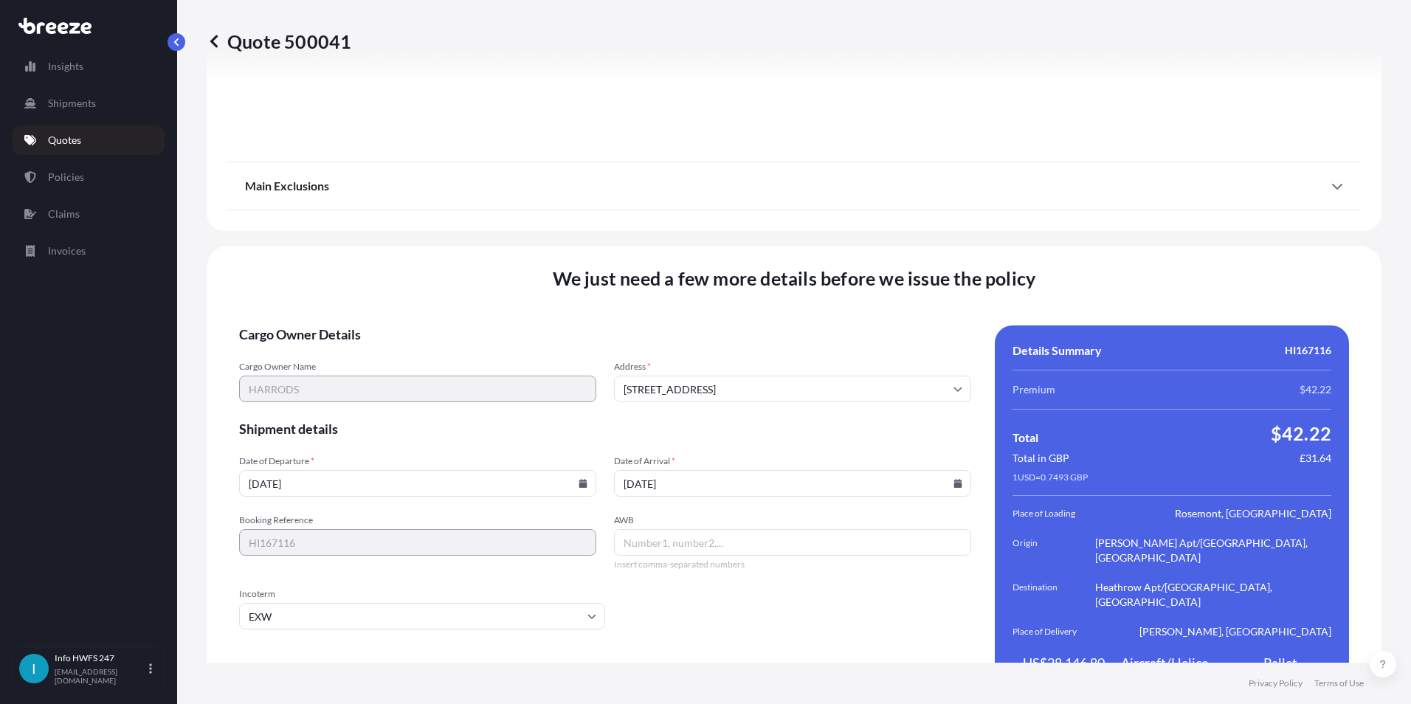
click at [643, 529] on input "AWB" at bounding box center [792, 542] width 357 height 27
type input "00117390612"
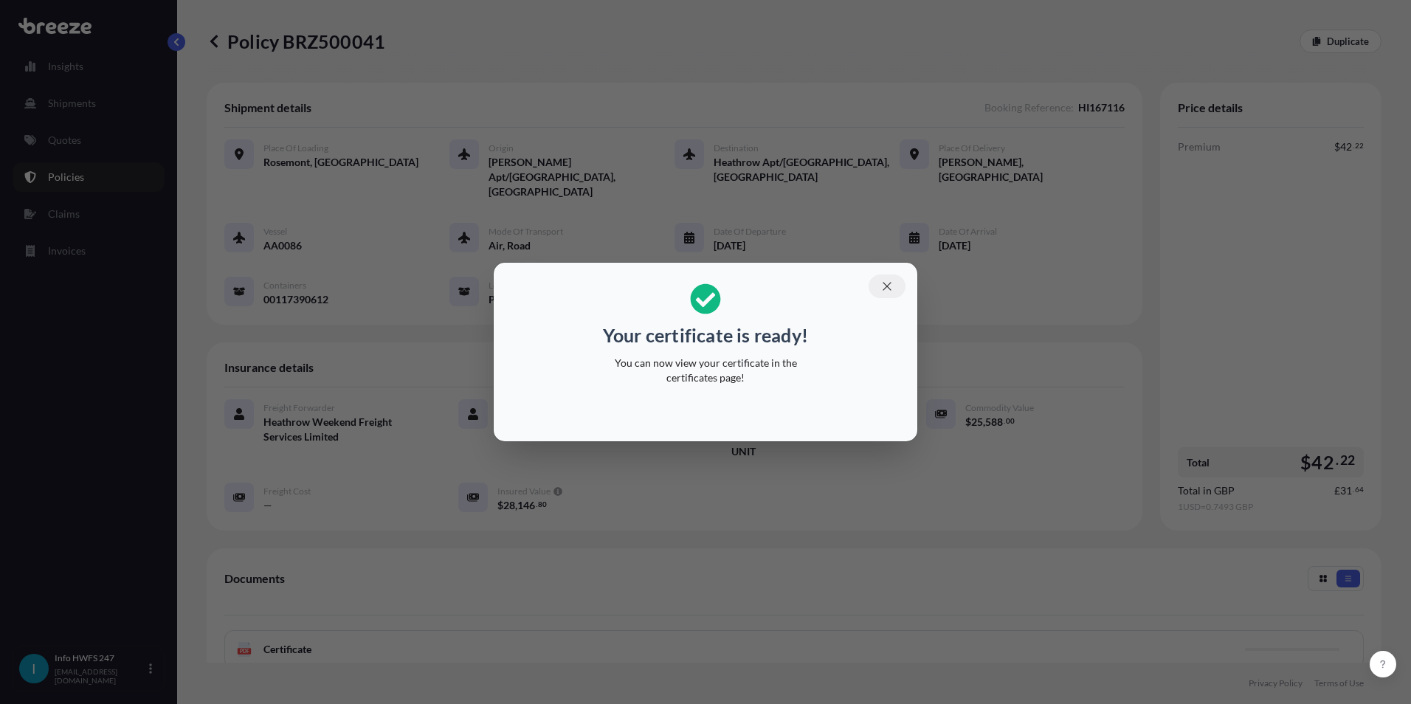
click at [894, 286] on button "button" at bounding box center [886, 286] width 37 height 24
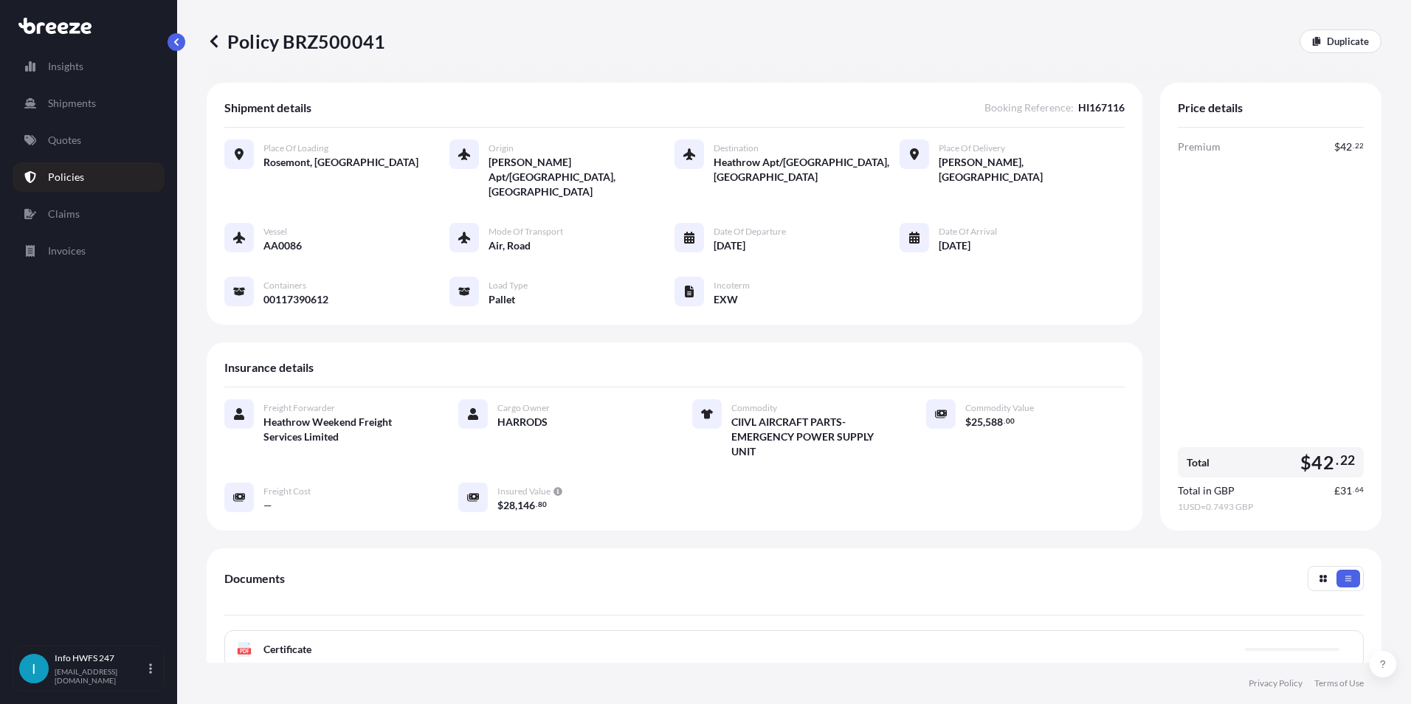
click at [294, 642] on span "Certificate" at bounding box center [287, 649] width 48 height 15
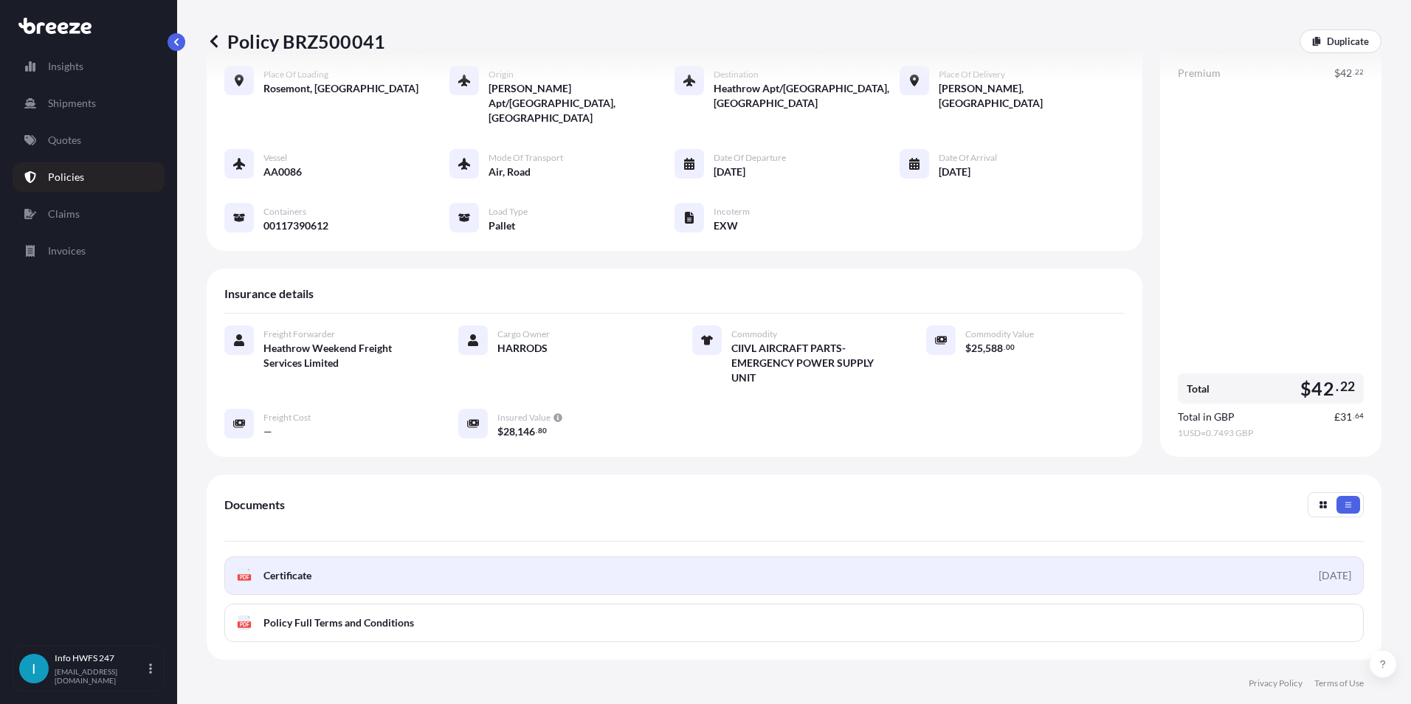
click at [285, 568] on span "Certificate" at bounding box center [287, 575] width 48 height 15
